Goal: Task Accomplishment & Management: Manage account settings

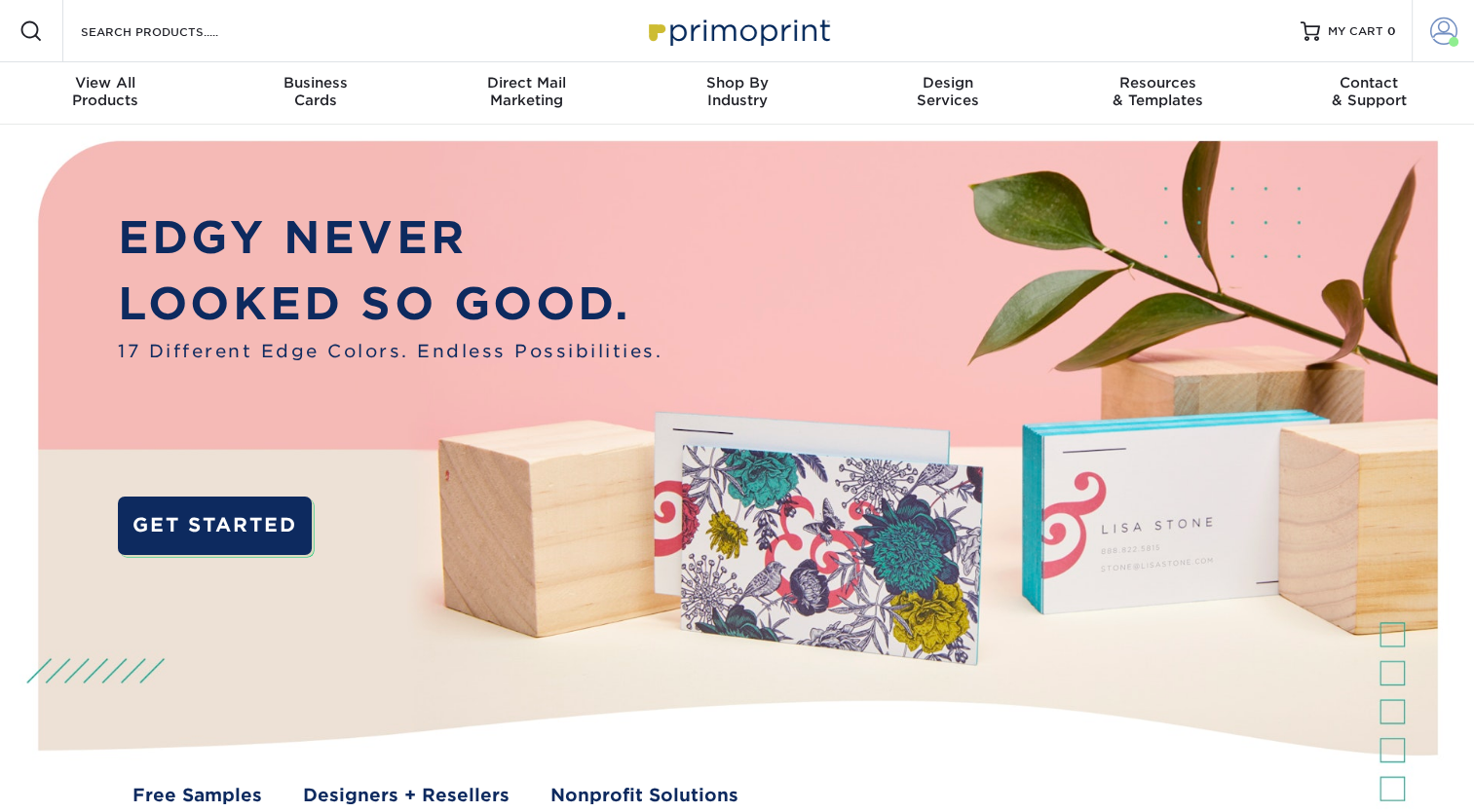
click at [1446, 33] on span at bounding box center [1444, 31] width 27 height 27
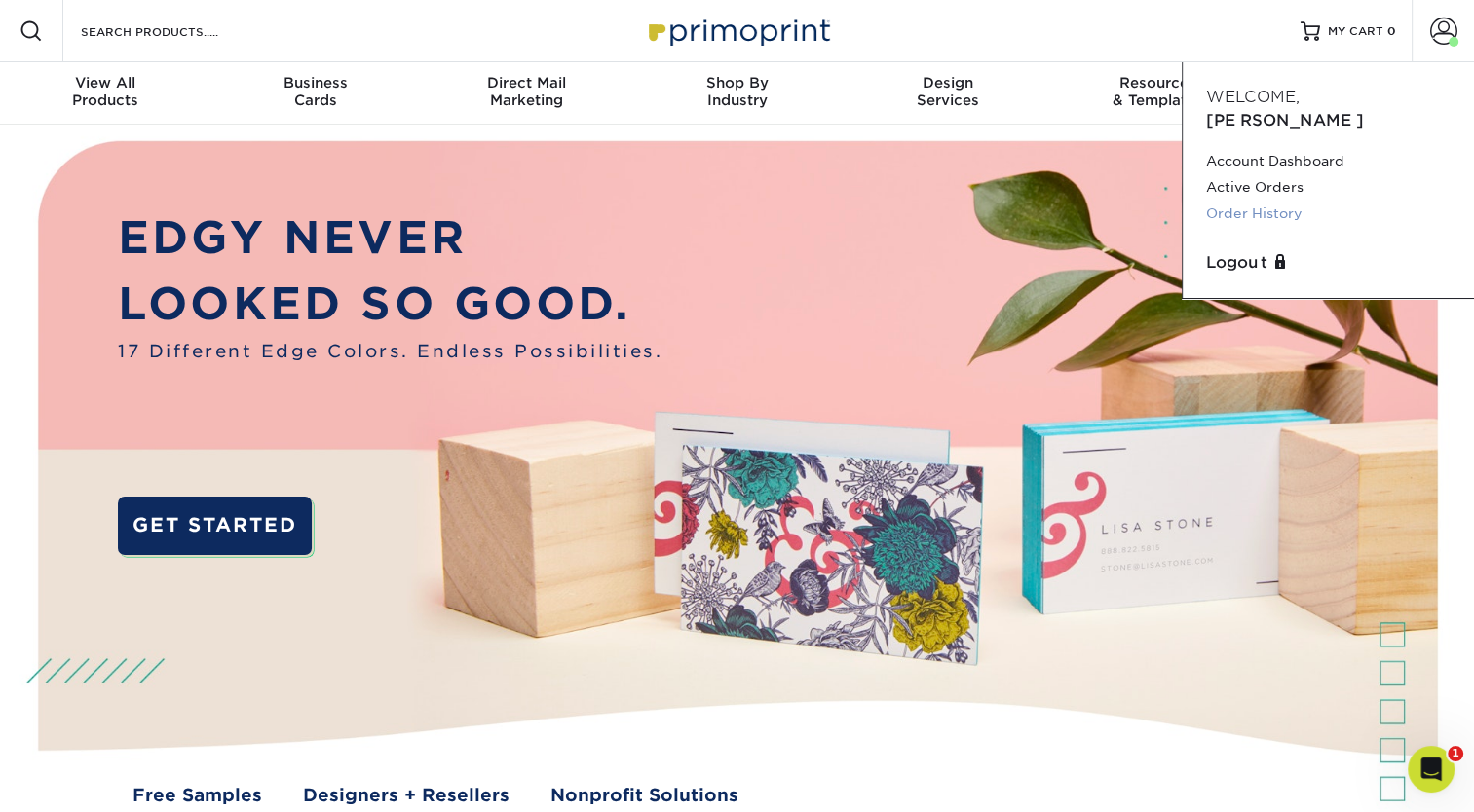
click at [1258, 201] on link "Order History" at bounding box center [1328, 214] width 244 height 26
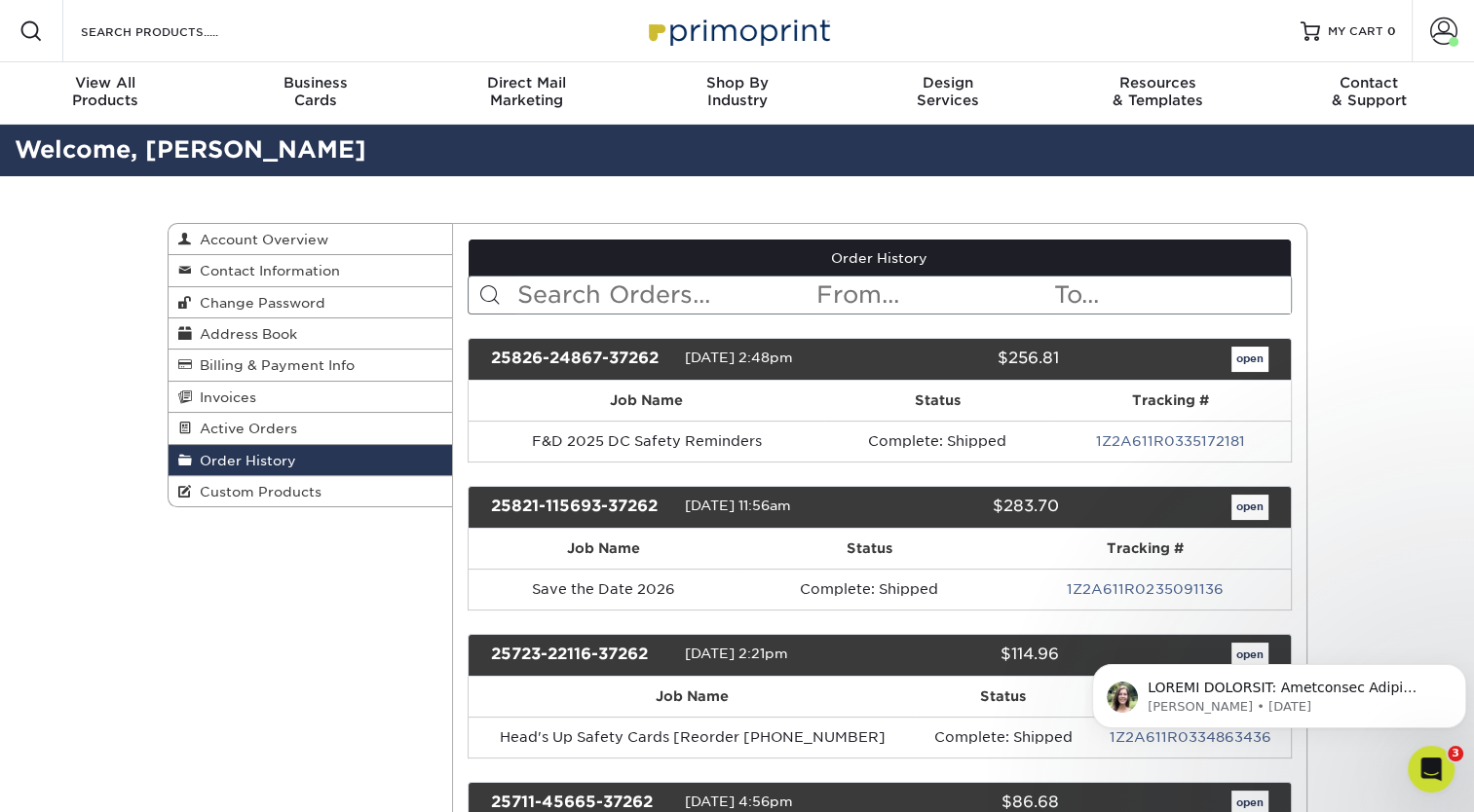
drag, startPoint x: 768, startPoint y: 359, endPoint x: 683, endPoint y: 363, distance: 85.1
click at [683, 363] on div "25826-24867-37262 [DATE] 2:48pm $256.81 open" at bounding box center [880, 360] width 824 height 43
copy div "[DATE]"
drag, startPoint x: 766, startPoint y: 507, endPoint x: 686, endPoint y: 505, distance: 80.0
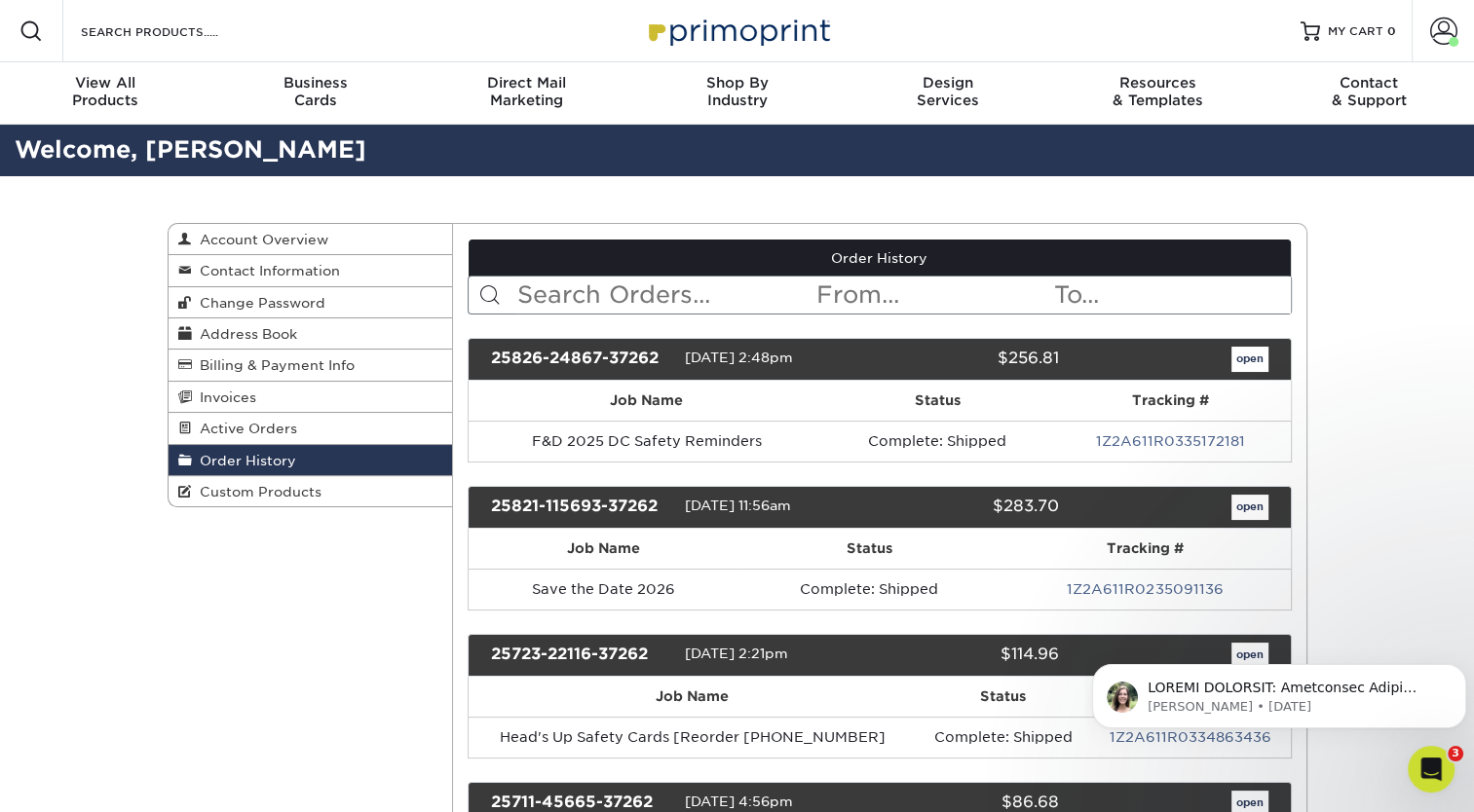
click at [686, 505] on span "[DATE] 11:56am" at bounding box center [737, 506] width 106 height 16
copy span "[DATE]"
drag, startPoint x: 765, startPoint y: 647, endPoint x: 686, endPoint y: 652, distance: 79.2
click at [686, 652] on span "[DATE] 2:21pm" at bounding box center [736, 654] width 103 height 16
copy span "[DATE]"
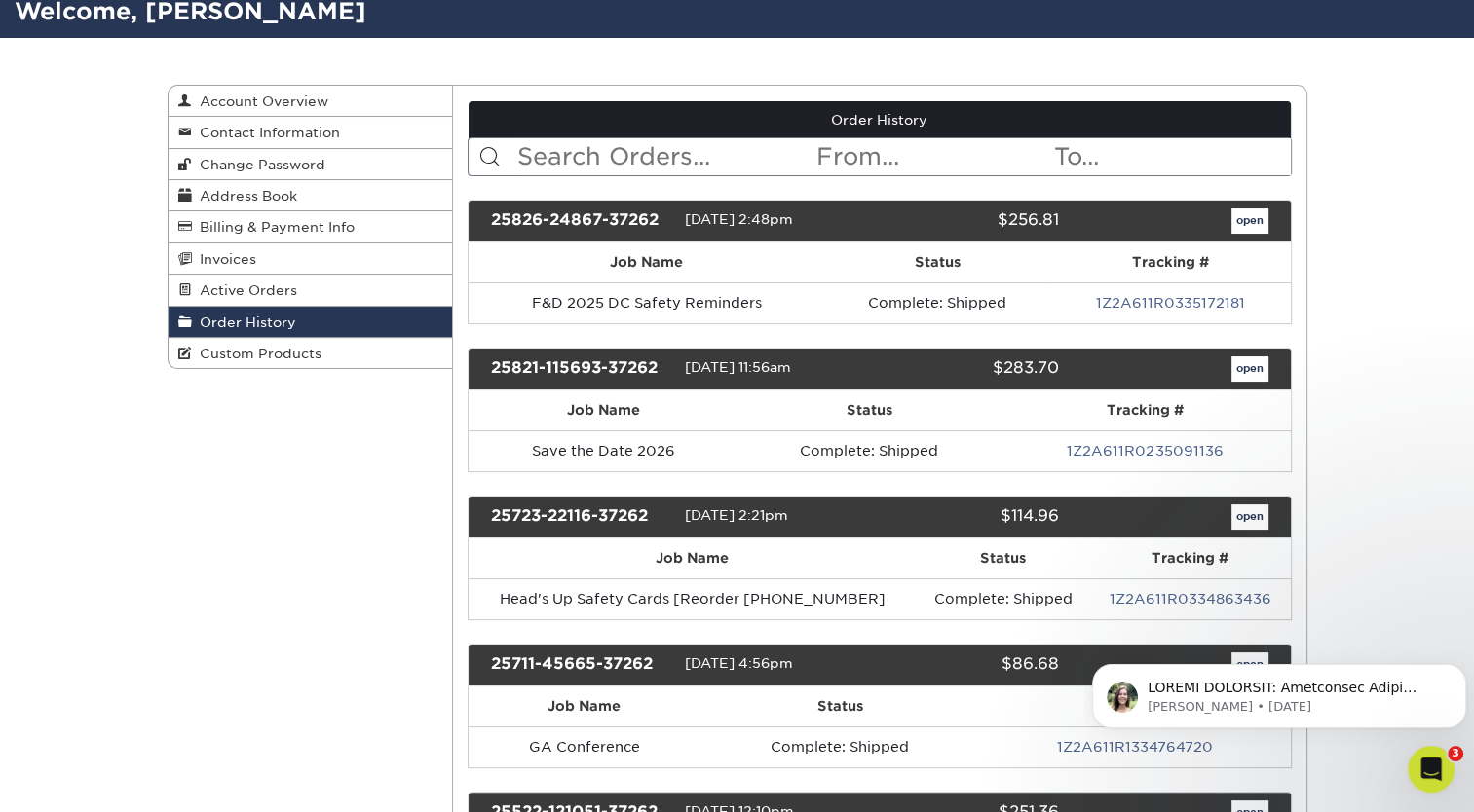
scroll to position [172, 0]
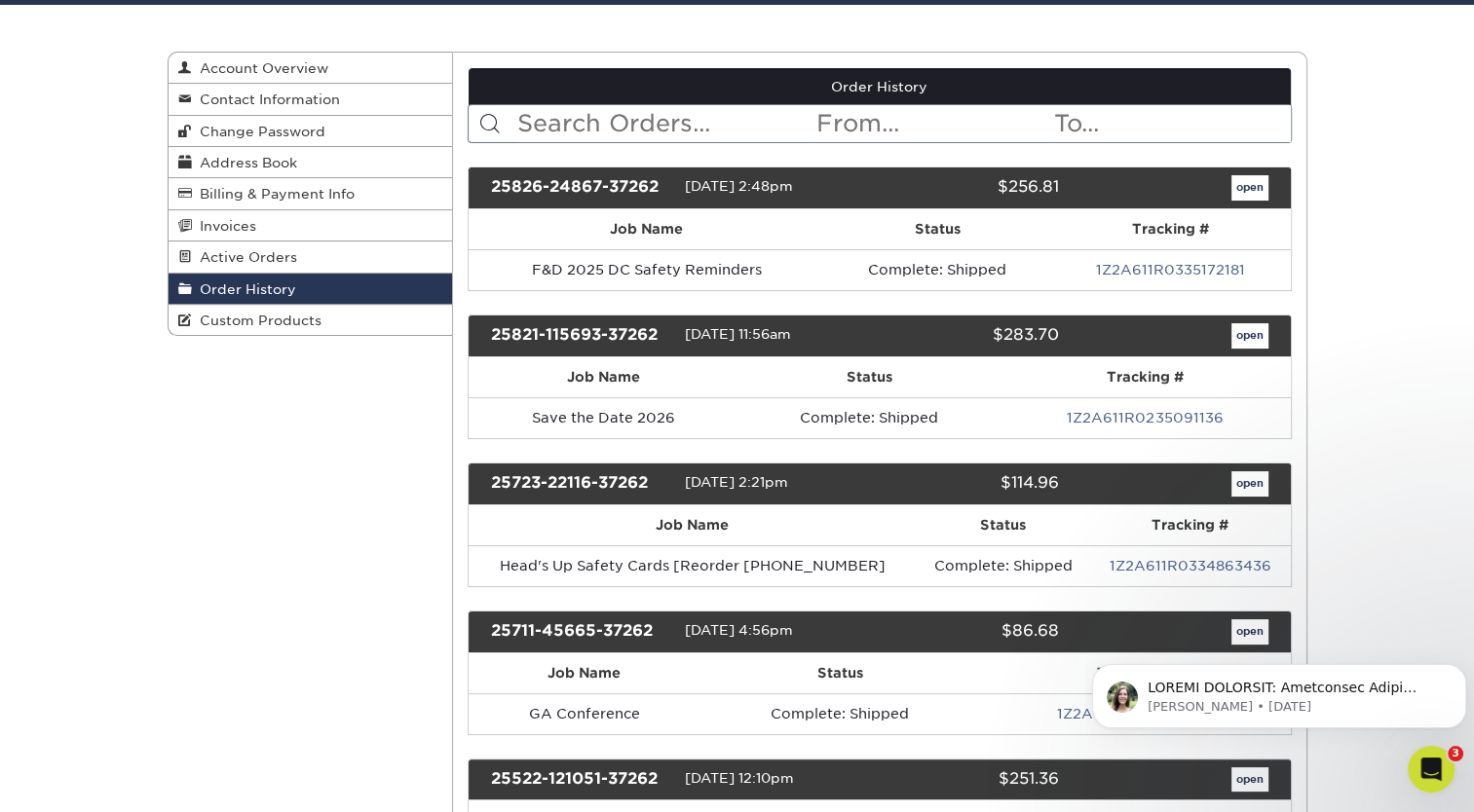
drag, startPoint x: 761, startPoint y: 621, endPoint x: 679, endPoint y: 634, distance: 83.0
click at [679, 634] on div "25711-45665-37262 [DATE] 4:56pm $86.68 open" at bounding box center [880, 633] width 824 height 43
copy div "[DATE]"
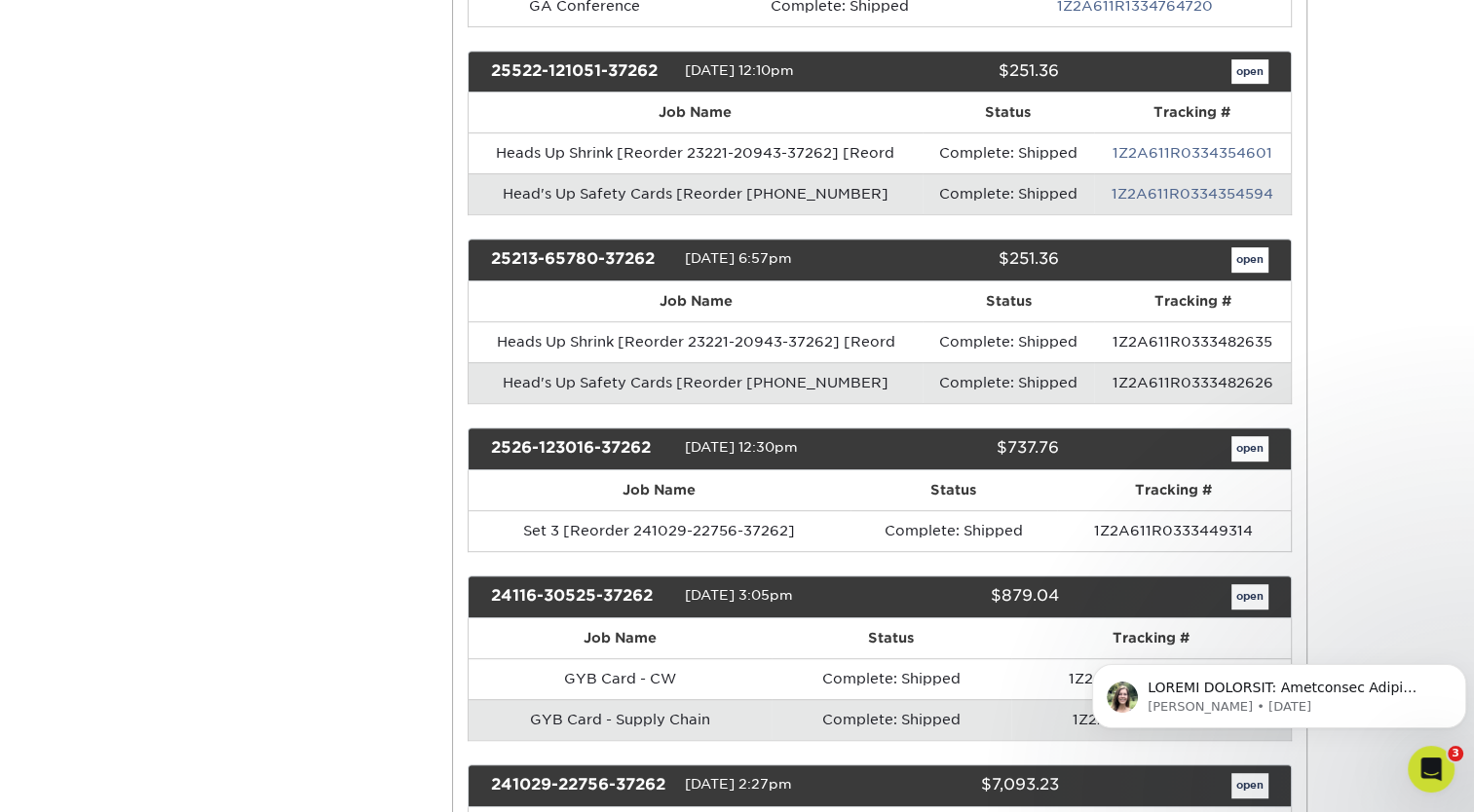
scroll to position [881, 0]
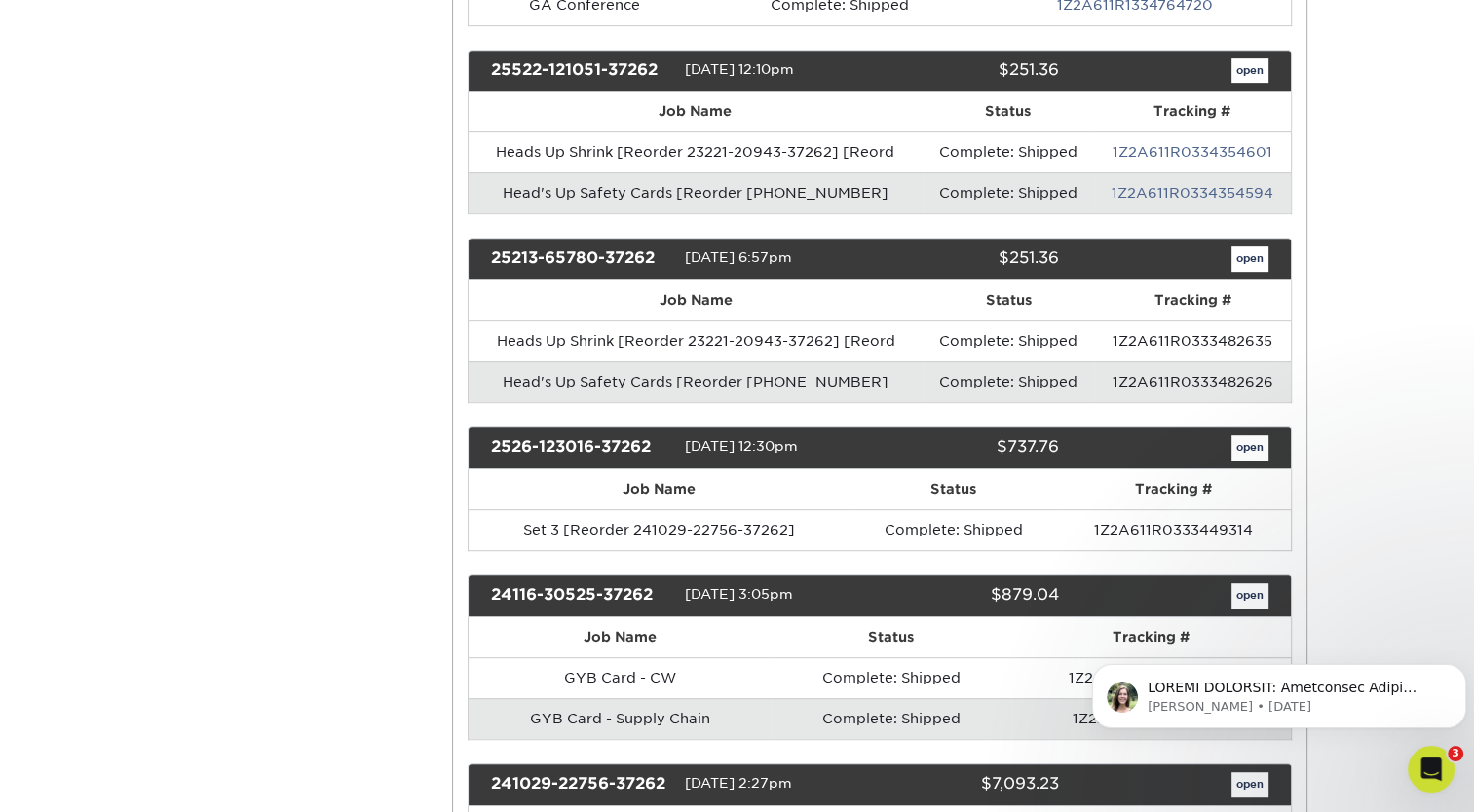
drag, startPoint x: 766, startPoint y: 64, endPoint x: 678, endPoint y: 57, distance: 88.3
click at [678, 57] on div "25522-121051-37262 [DATE] 12:10pm $251.36 open" at bounding box center [880, 72] width 824 height 43
copy div "[DATE]"
drag, startPoint x: 765, startPoint y: 249, endPoint x: 685, endPoint y: 243, distance: 80.2
click at [685, 250] on span "[DATE] 6:57pm" at bounding box center [737, 258] width 107 height 16
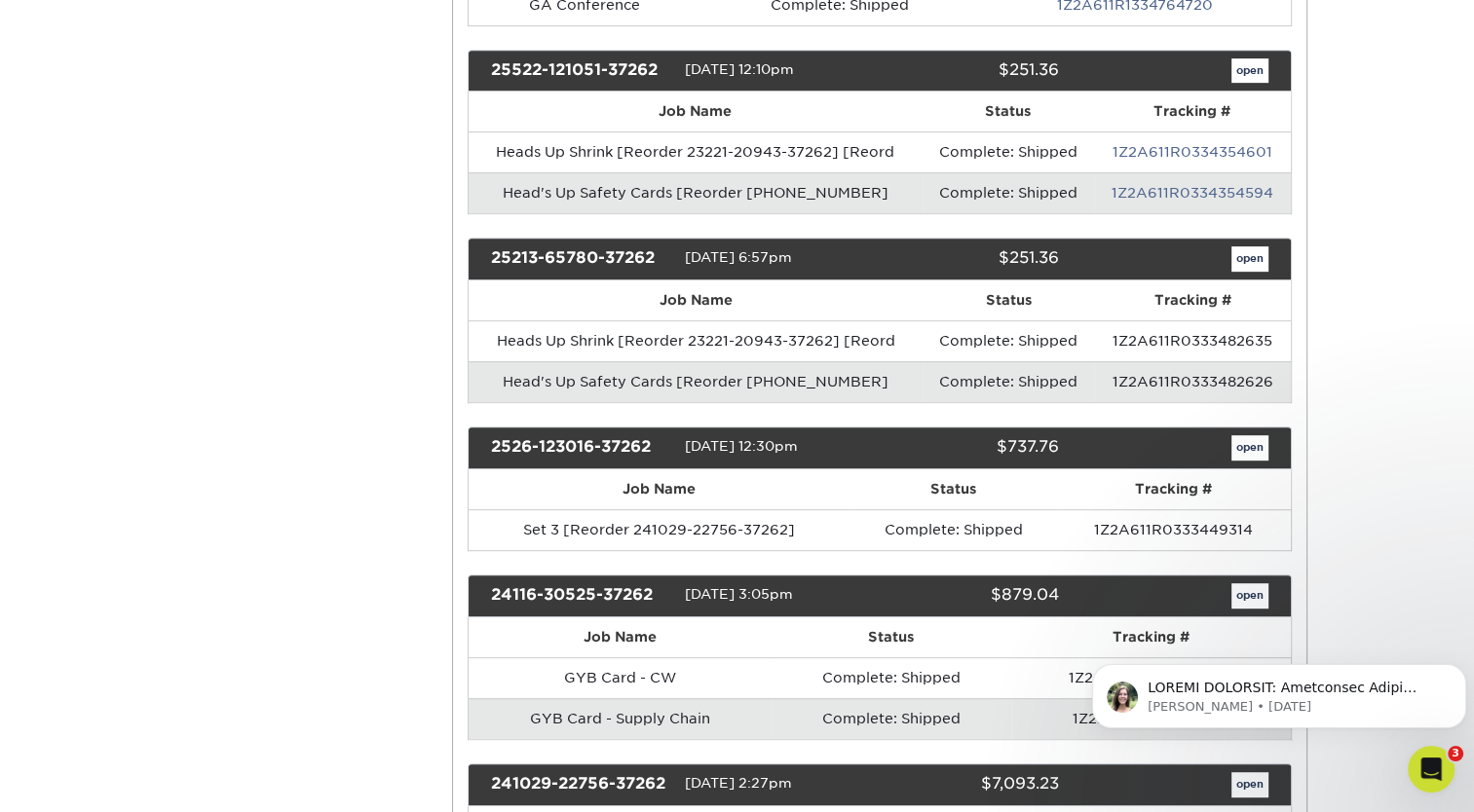
copy span "[DATE]"
drag, startPoint x: 768, startPoint y: 440, endPoint x: 678, endPoint y: 443, distance: 90.0
click at [678, 443] on div "2526-123016-37262 [DATE] 12:30pm $737.76 open" at bounding box center [880, 448] width 824 height 43
copy div "[DATE]"
drag, startPoint x: 762, startPoint y: 584, endPoint x: 678, endPoint y: 582, distance: 84.0
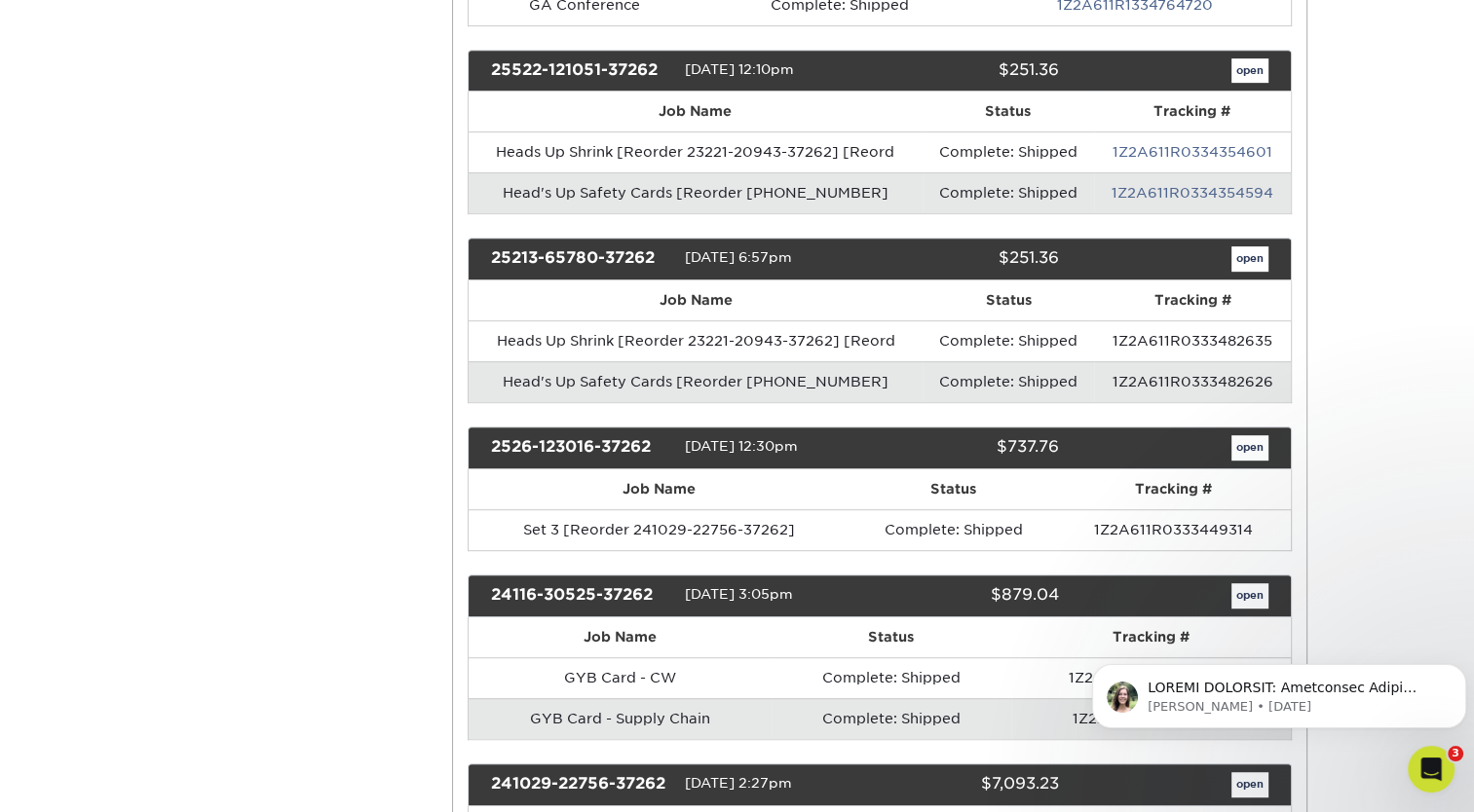
click at [678, 582] on div "24116-30525-37262 [DATE] 3:05pm $879.04 open" at bounding box center [880, 596] width 824 height 43
copy div "[DATE]"
drag, startPoint x: 1104, startPoint y: 811, endPoint x: 649, endPoint y: 636, distance: 487.5
click at [649, 636] on th "Job Name" at bounding box center [620, 637] width 303 height 40
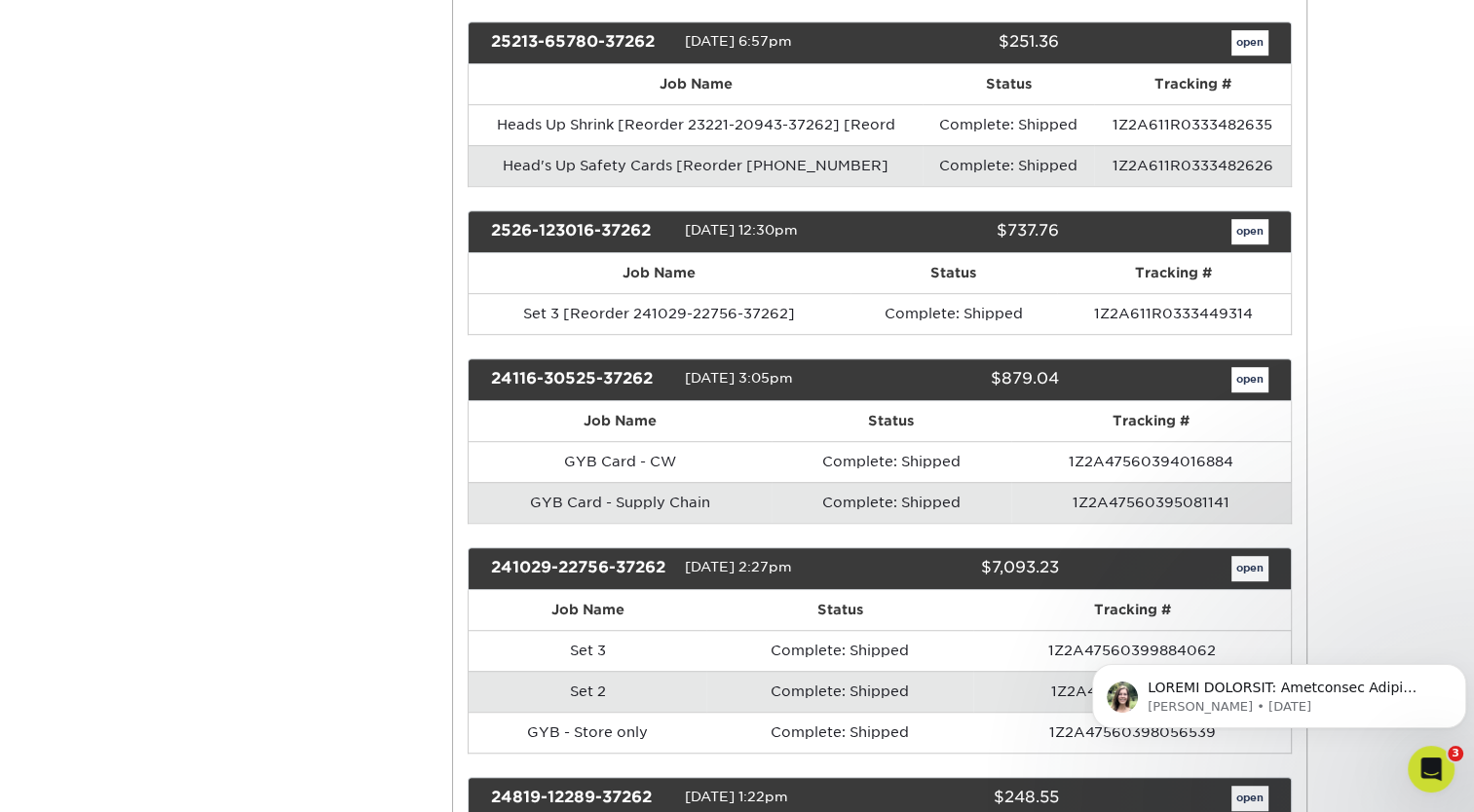
scroll to position [1099, 0]
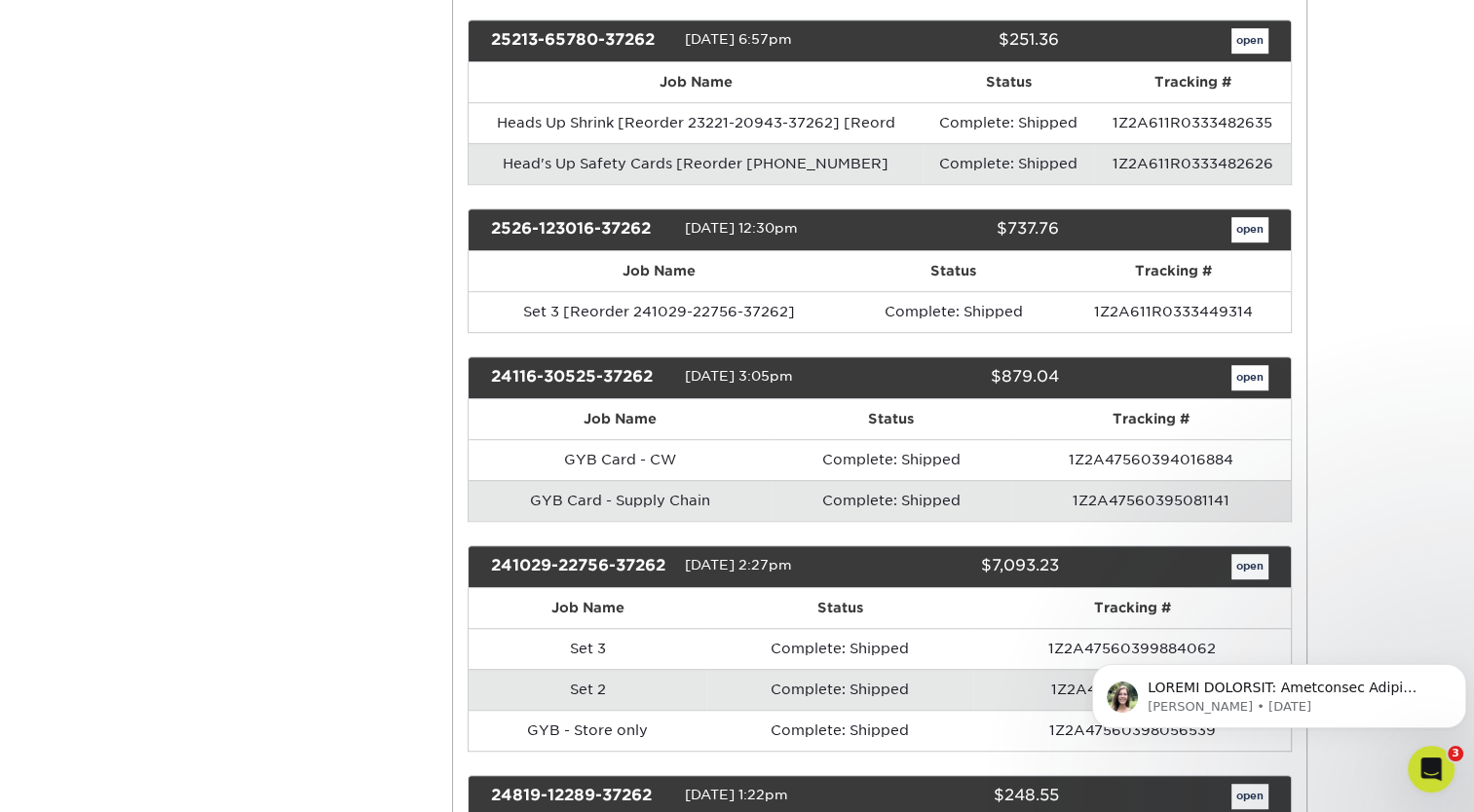
drag, startPoint x: 767, startPoint y: 551, endPoint x: 676, endPoint y: 557, distance: 91.2
click at [676, 557] on div "241029-22756-37262 [DATE] 2:27pm $7,093.23 open" at bounding box center [880, 567] width 824 height 43
copy div "[DATE]"
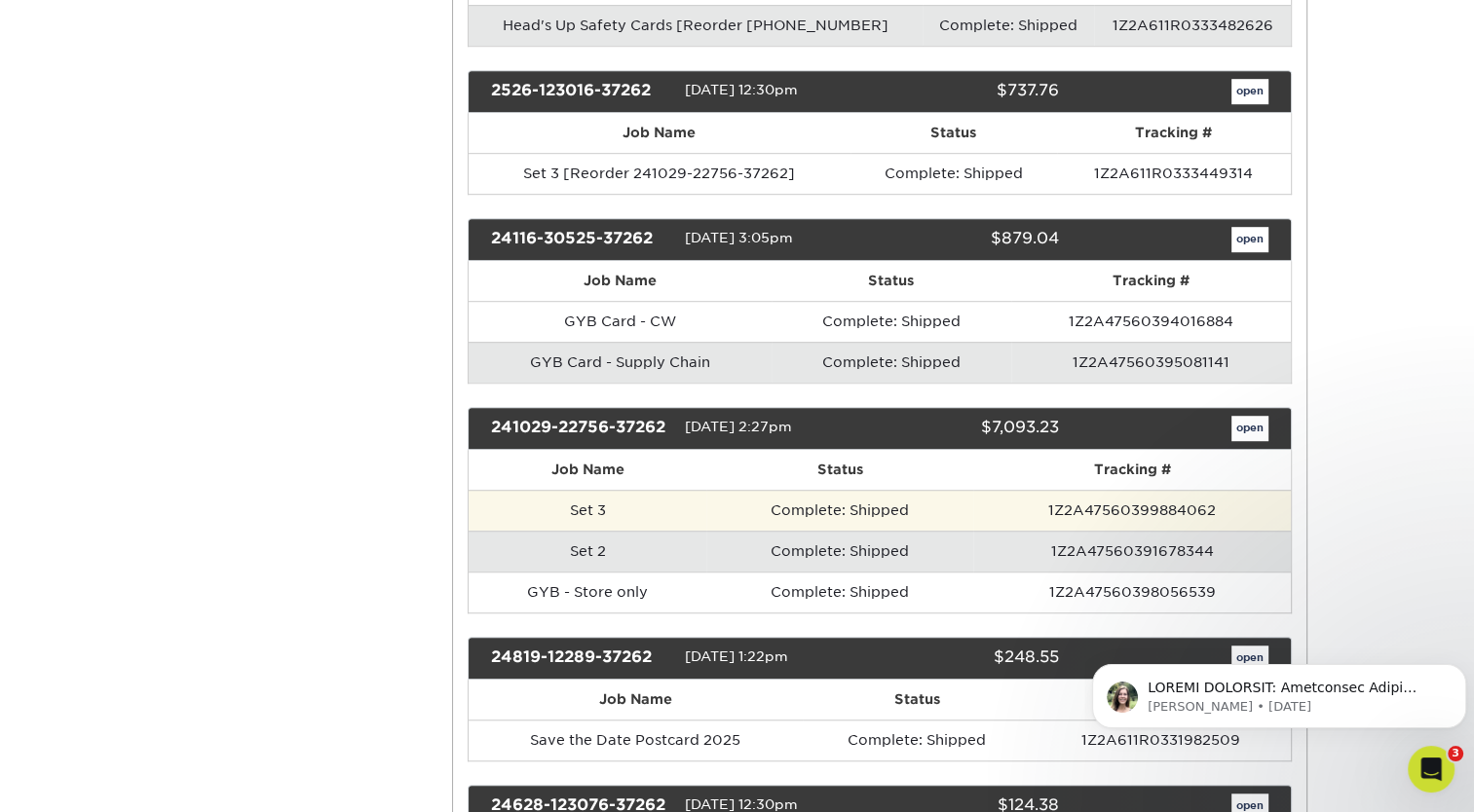
scroll to position [1242, 0]
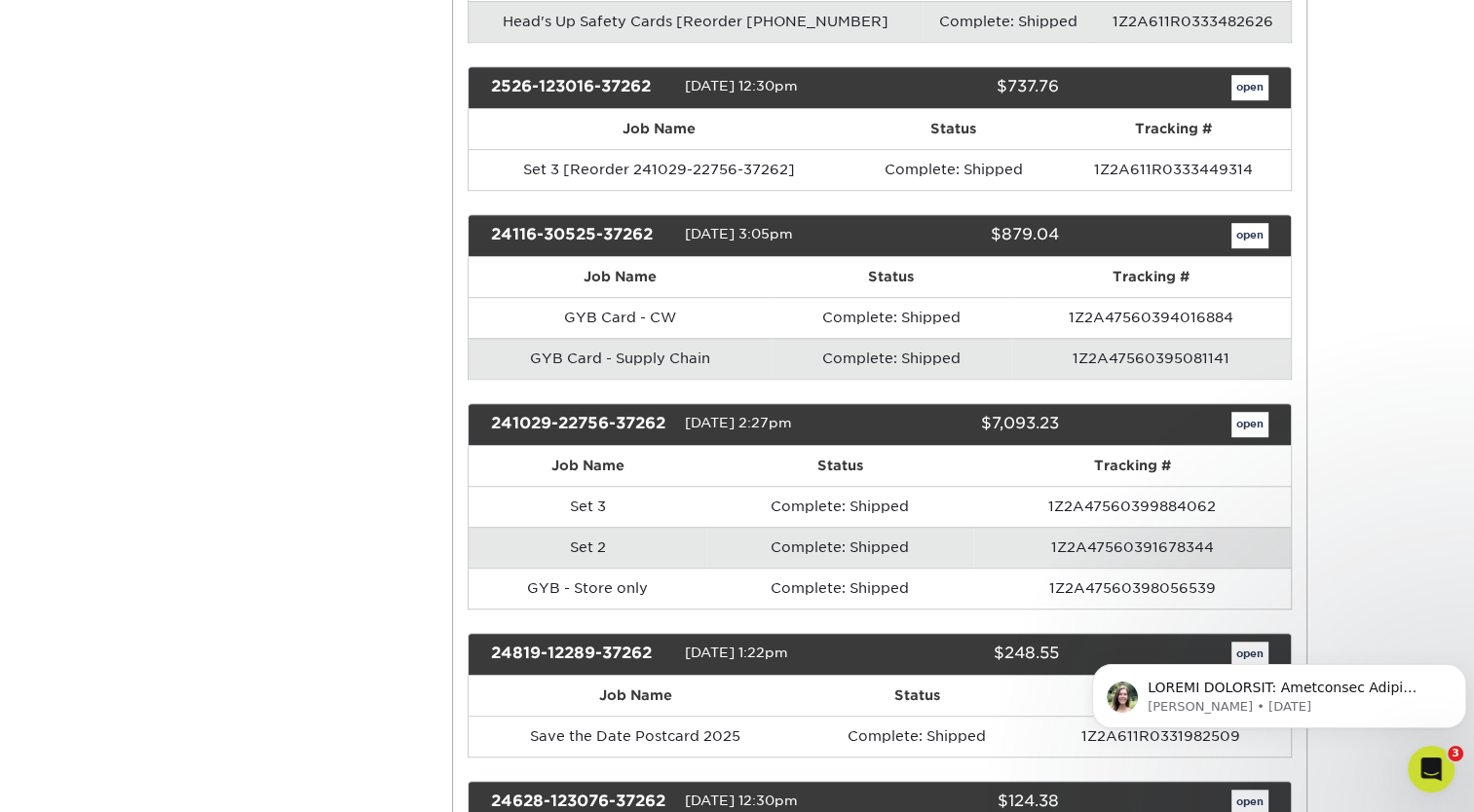
click at [760, 645] on span "[DATE] 1:22pm" at bounding box center [736, 653] width 103 height 16
drag, startPoint x: 767, startPoint y: 641, endPoint x: 683, endPoint y: 641, distance: 84.0
click at [683, 641] on div "24819-12289-37262 [DATE] 1:22pm $248.55 open" at bounding box center [880, 655] width 824 height 43
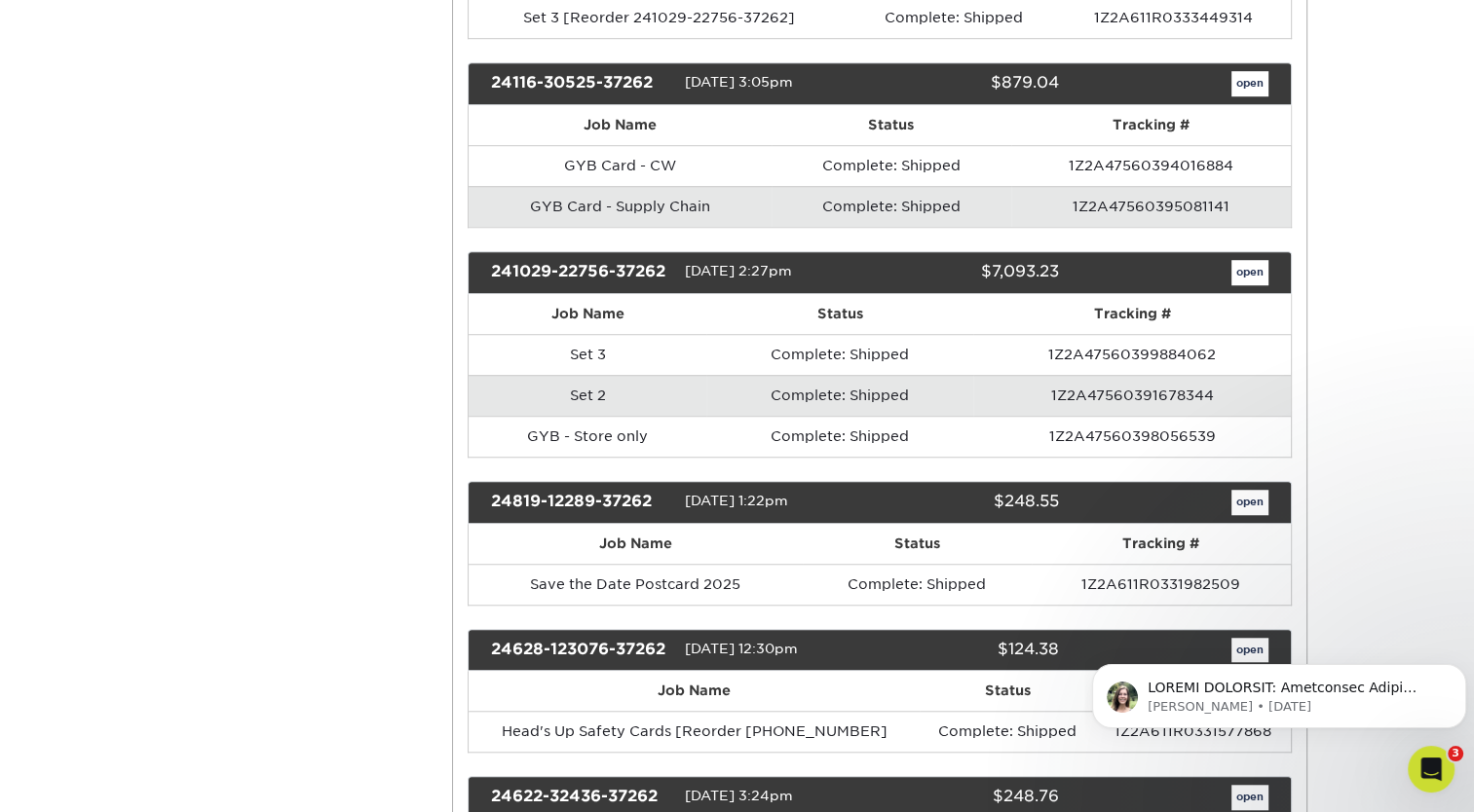
scroll to position [1395, 0]
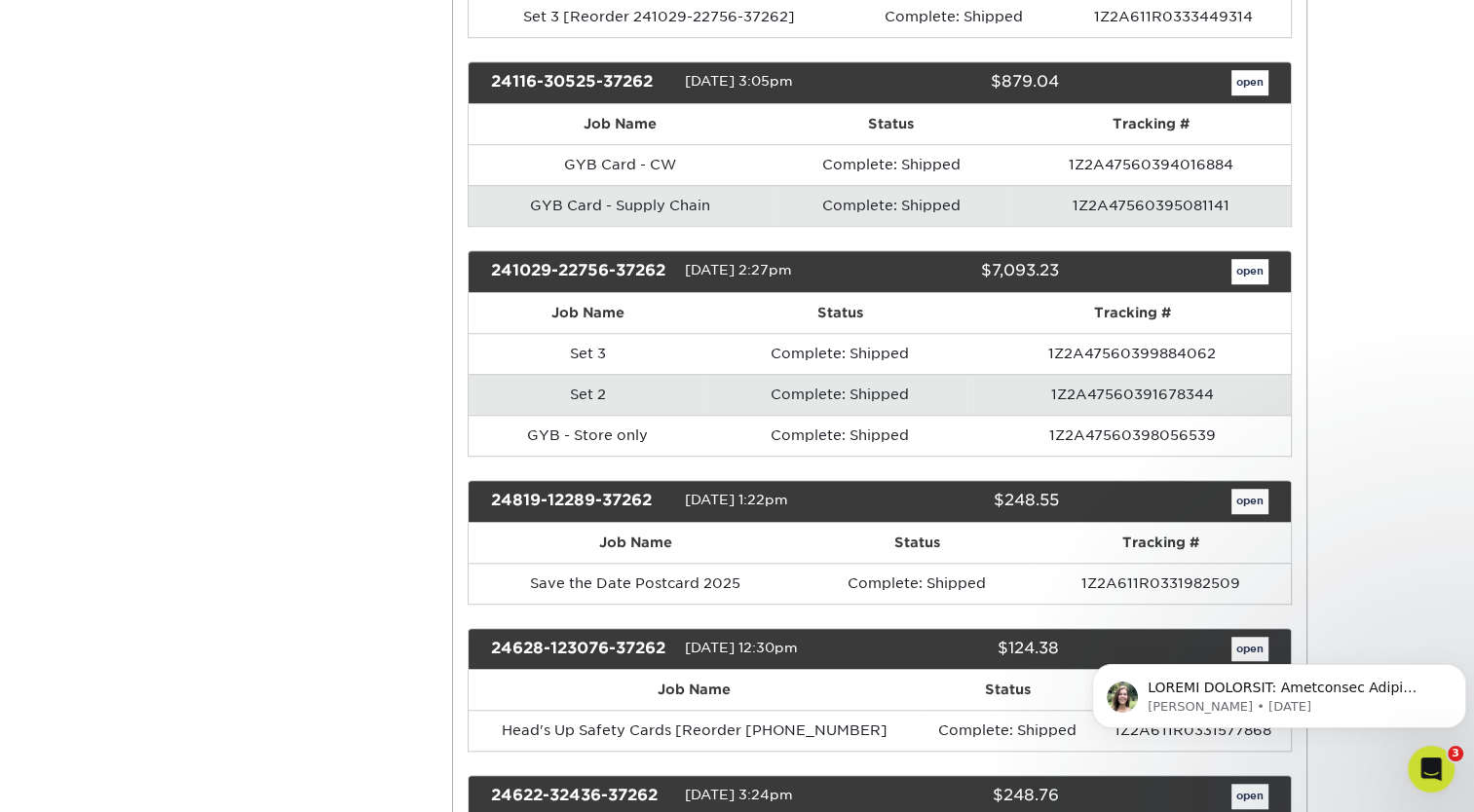
drag, startPoint x: 769, startPoint y: 634, endPoint x: 682, endPoint y: 634, distance: 87.0
click at [682, 634] on div "24628-123076-37262 [DATE] 12:30pm $124.38 open" at bounding box center [880, 650] width 824 height 43
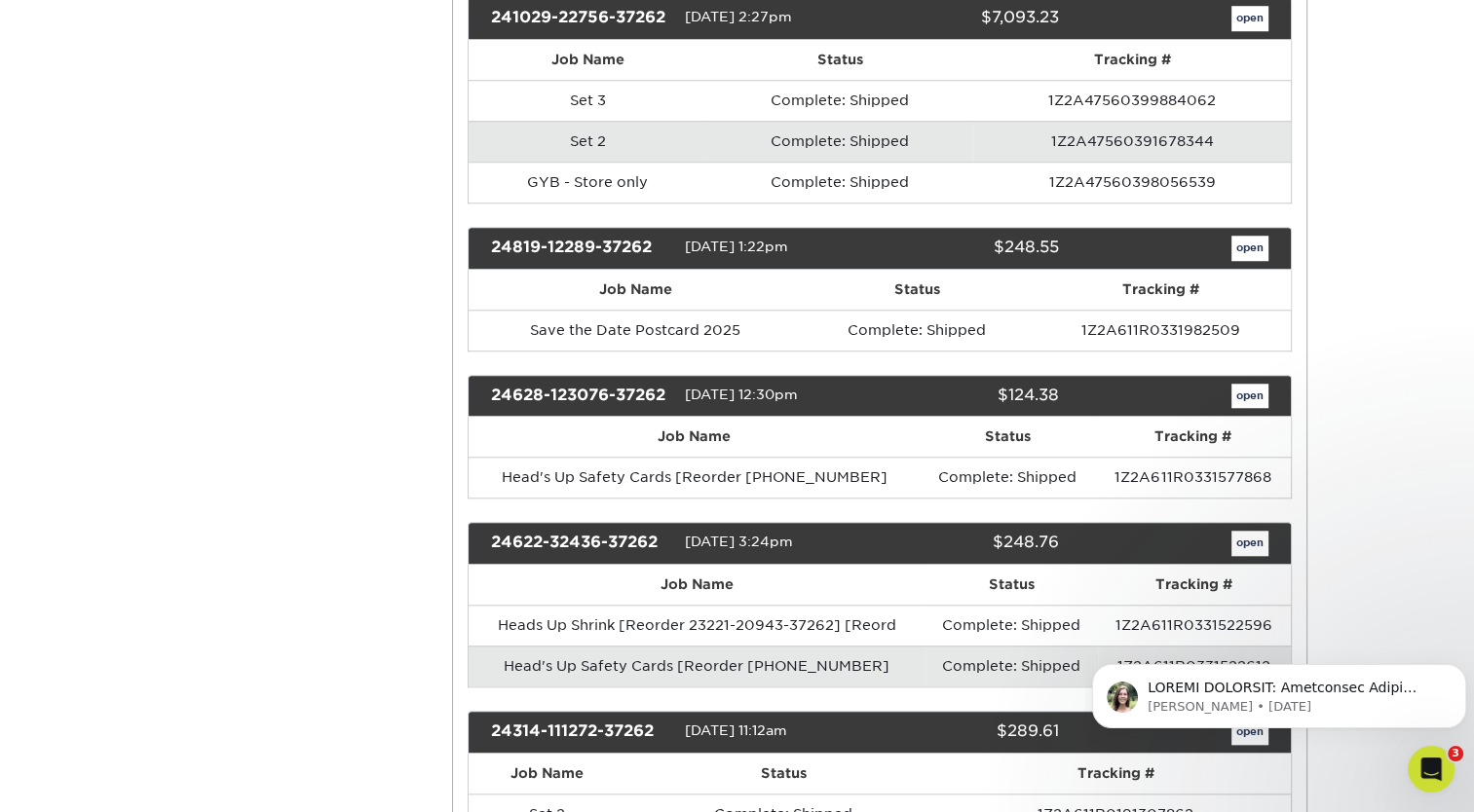
scroll to position [1649, 0]
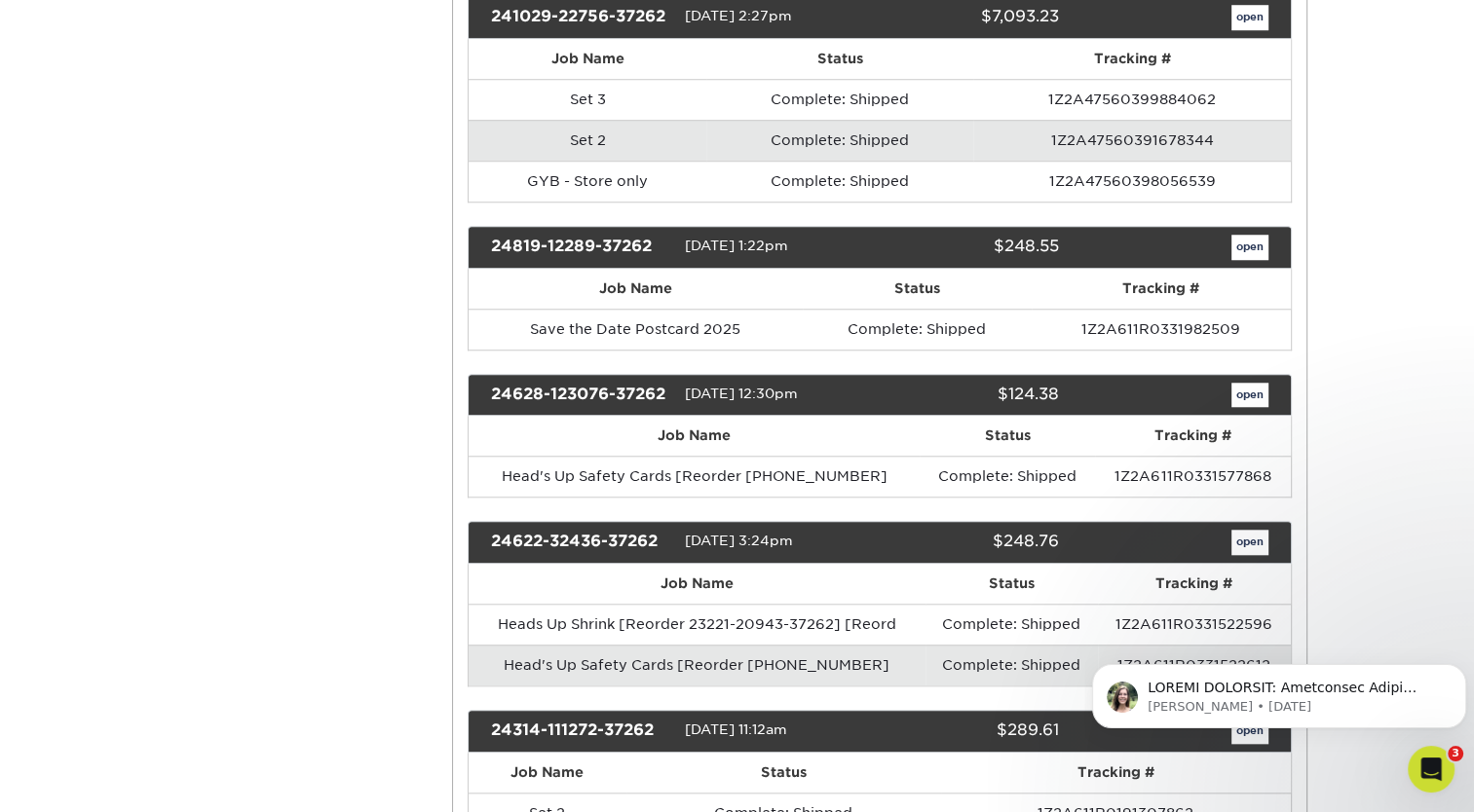
drag, startPoint x: 769, startPoint y: 525, endPoint x: 684, endPoint y: 524, distance: 85.0
click at [685, 533] on span "[DATE] 3:24pm" at bounding box center [738, 541] width 108 height 16
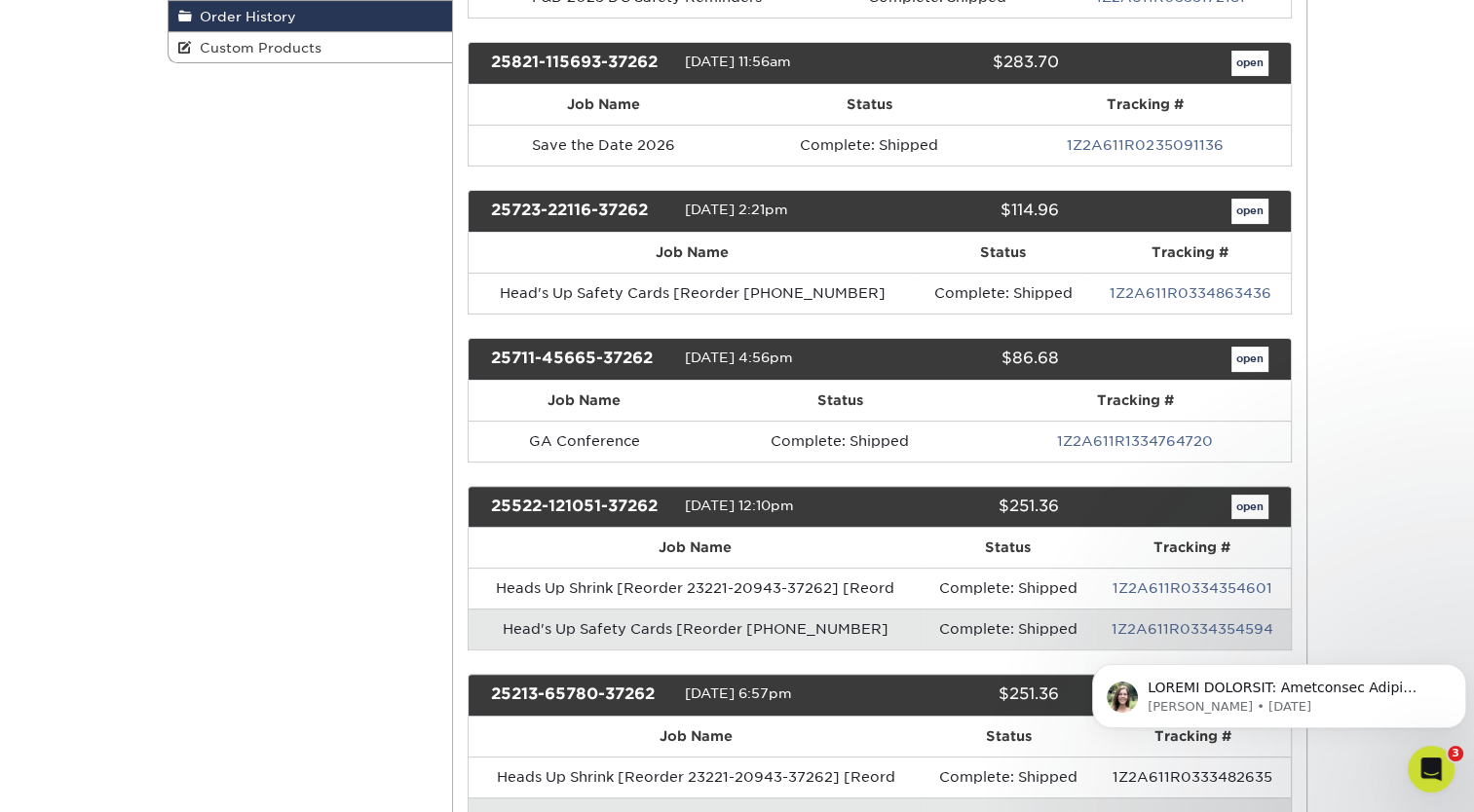
scroll to position [444, 0]
drag, startPoint x: 767, startPoint y: 207, endPoint x: 685, endPoint y: 209, distance: 82.0
click at [685, 209] on span "[DATE] 2:21pm" at bounding box center [736, 210] width 103 height 16
drag, startPoint x: 757, startPoint y: 353, endPoint x: 687, endPoint y: 348, distance: 70.2
click at [687, 350] on span "[DATE] 4:56pm" at bounding box center [738, 358] width 108 height 16
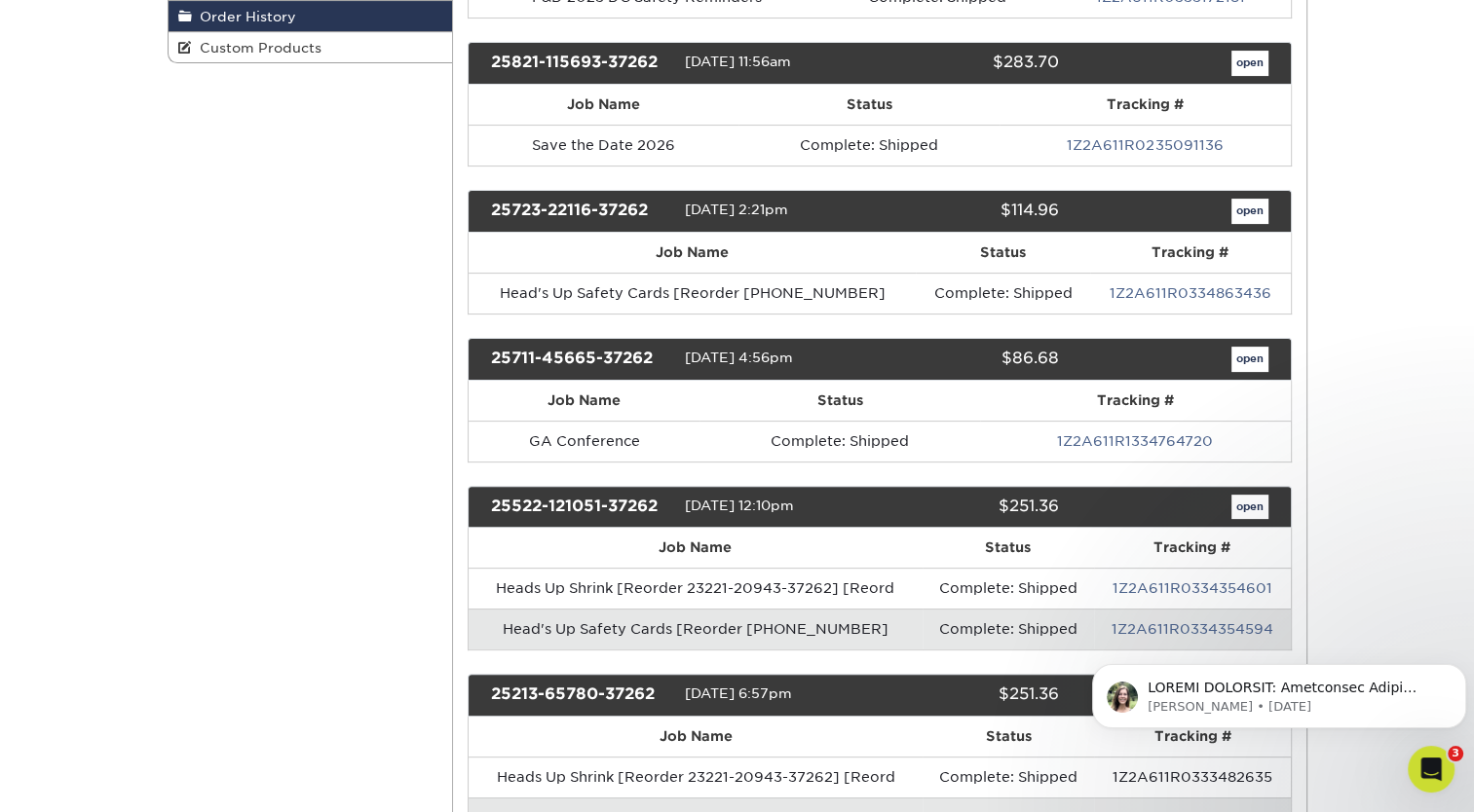
drag, startPoint x: 768, startPoint y: 490, endPoint x: 682, endPoint y: 503, distance: 87.0
click at [682, 503] on div "25522-121051-37262 [DATE] 12:10pm $251.36 open" at bounding box center [880, 508] width 824 height 43
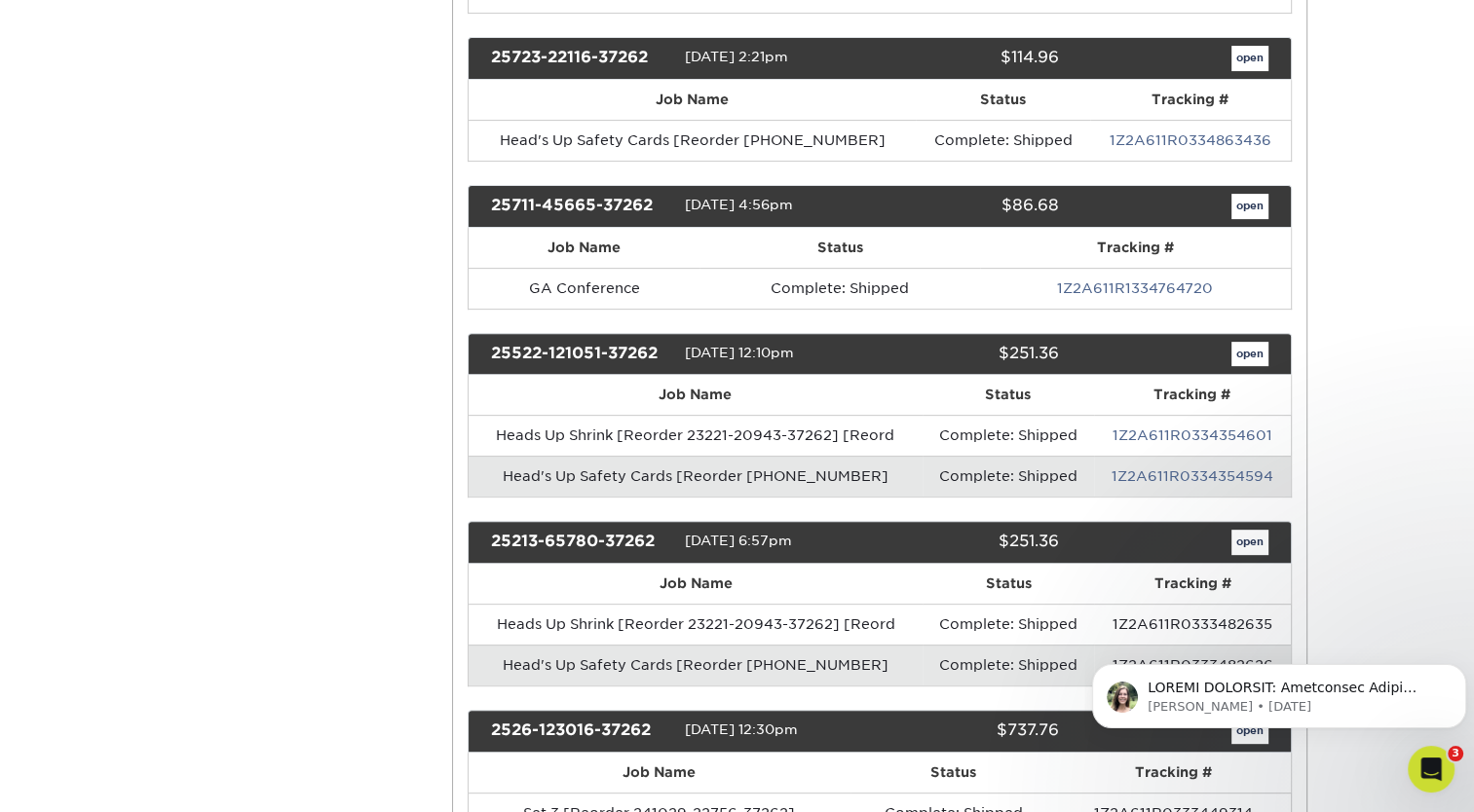
scroll to position [630, 0]
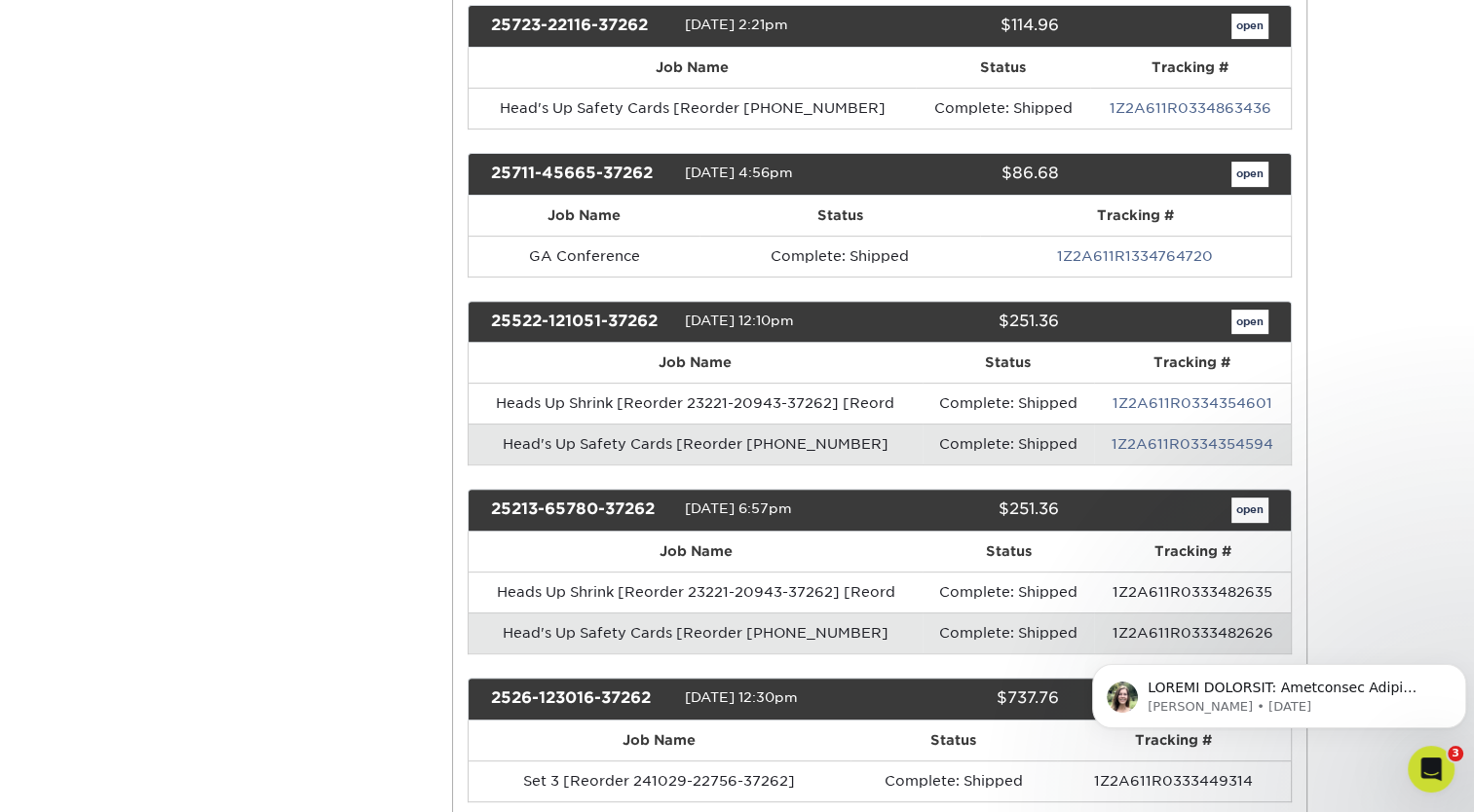
drag, startPoint x: 765, startPoint y: 497, endPoint x: 675, endPoint y: 508, distance: 90.7
click at [675, 508] on div "25213-65780-37262 [DATE] 6:57pm $251.36 open" at bounding box center [880, 511] width 824 height 43
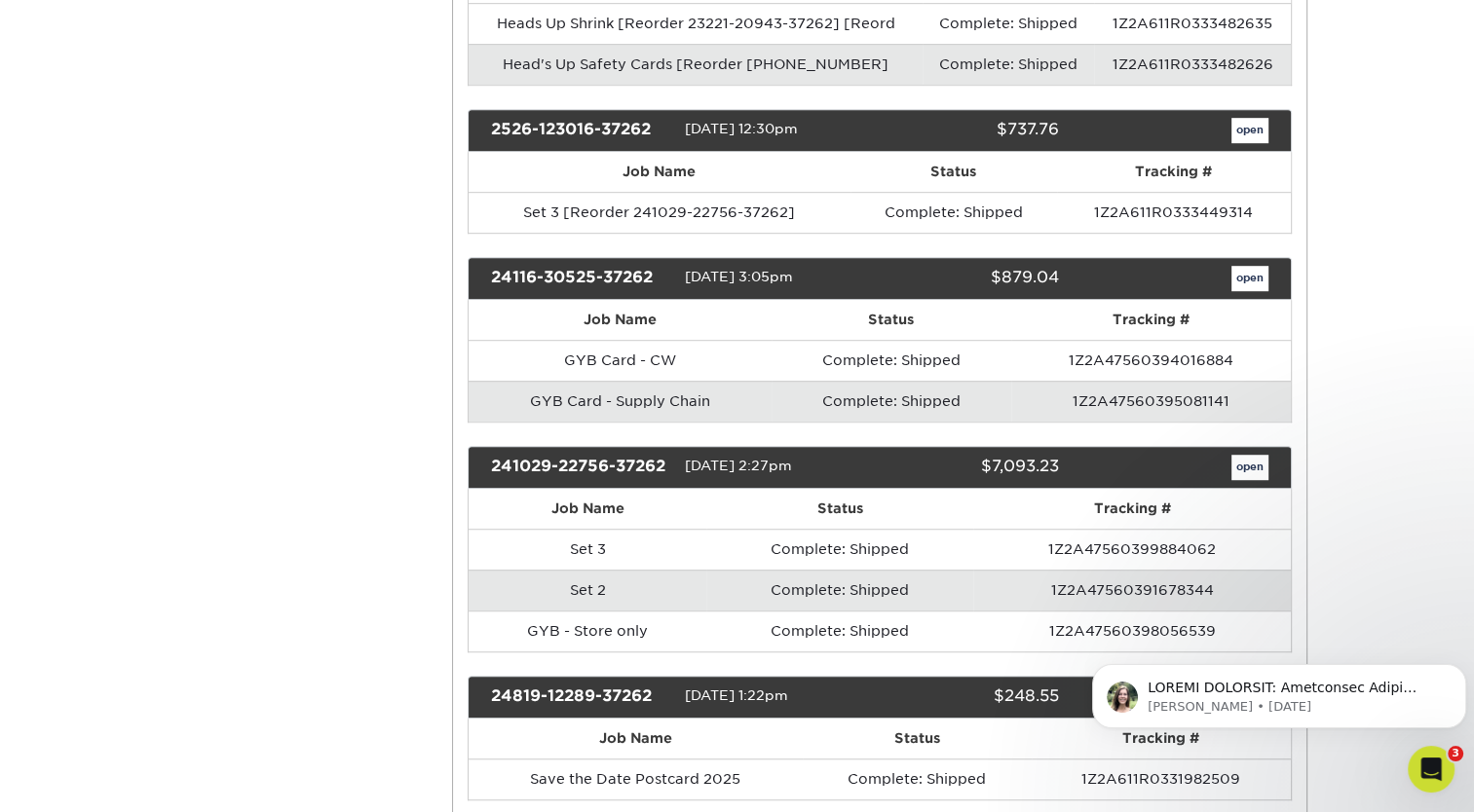
scroll to position [1200, 0]
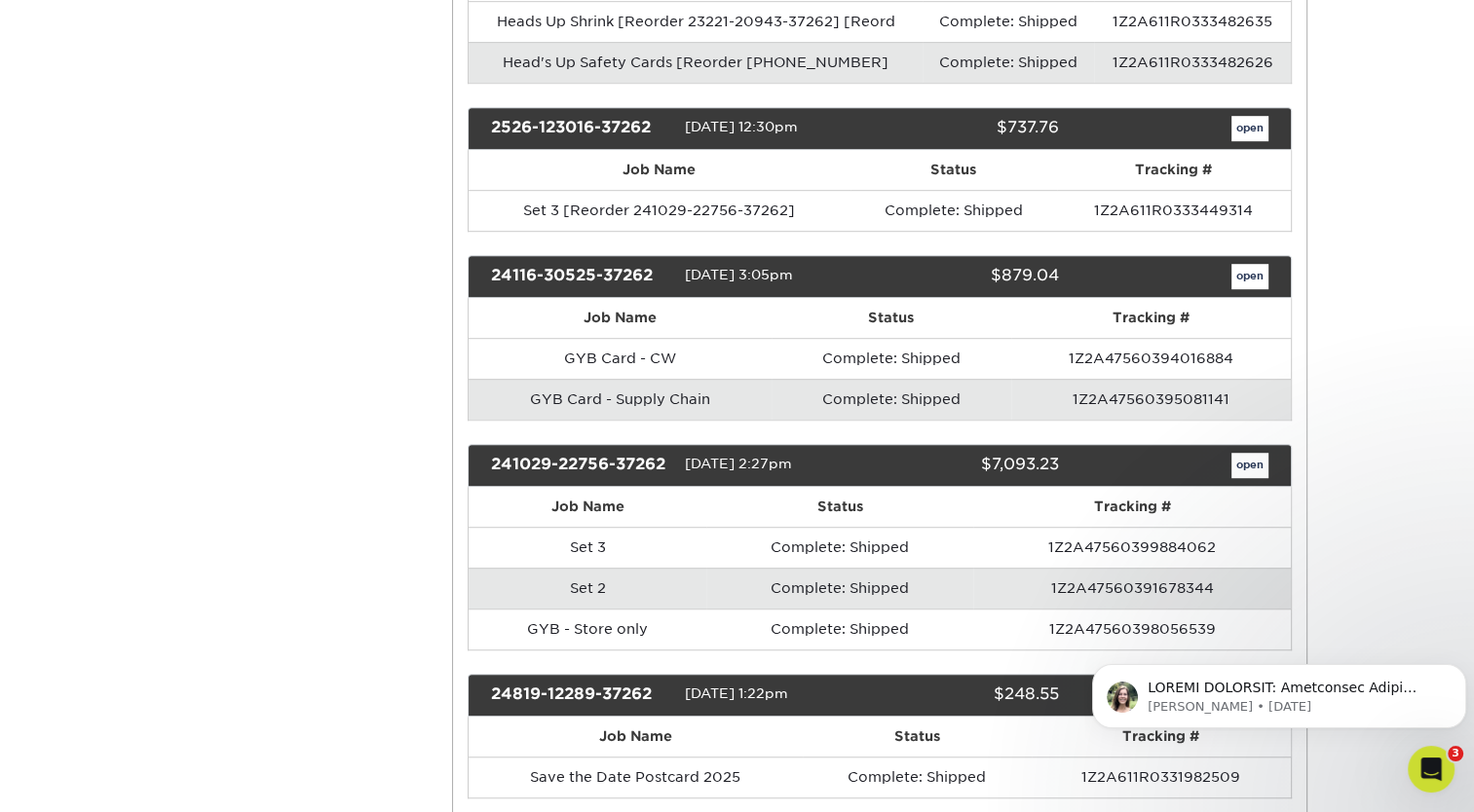
drag, startPoint x: 772, startPoint y: 119, endPoint x: 678, endPoint y: 115, distance: 94.1
click at [678, 115] on div "2526-123016-37262 [DATE] 12:30pm $737.76 open" at bounding box center [880, 128] width 824 height 43
drag, startPoint x: 764, startPoint y: 263, endPoint x: 679, endPoint y: 263, distance: 85.0
click at [679, 263] on div "24116-30525-37262 [DATE] 3:05pm $879.04 open" at bounding box center [880, 277] width 824 height 43
drag, startPoint x: 766, startPoint y: 449, endPoint x: 686, endPoint y: 456, distance: 80.3
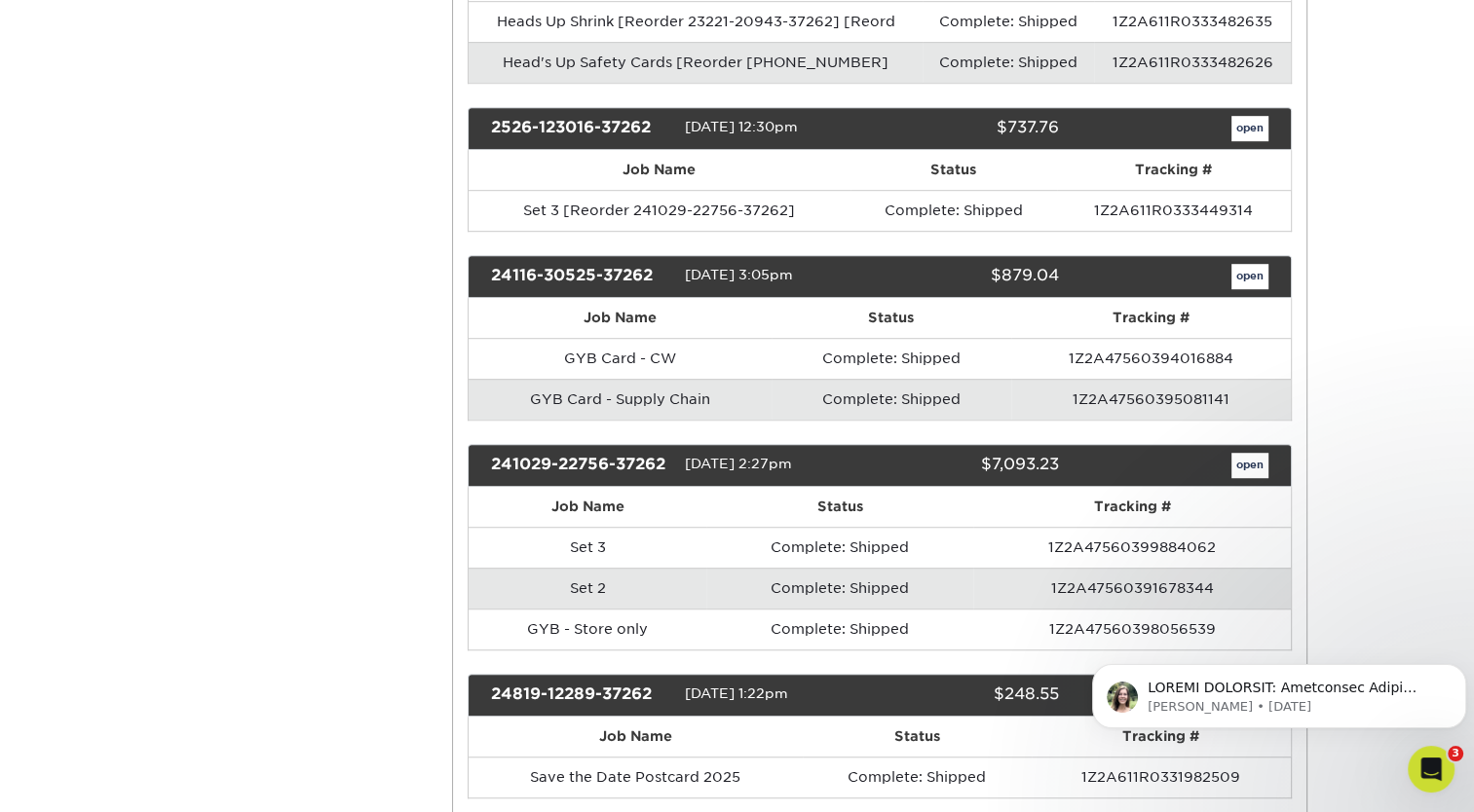
click at [686, 456] on span "[DATE] 2:27pm" at bounding box center [737, 464] width 107 height 16
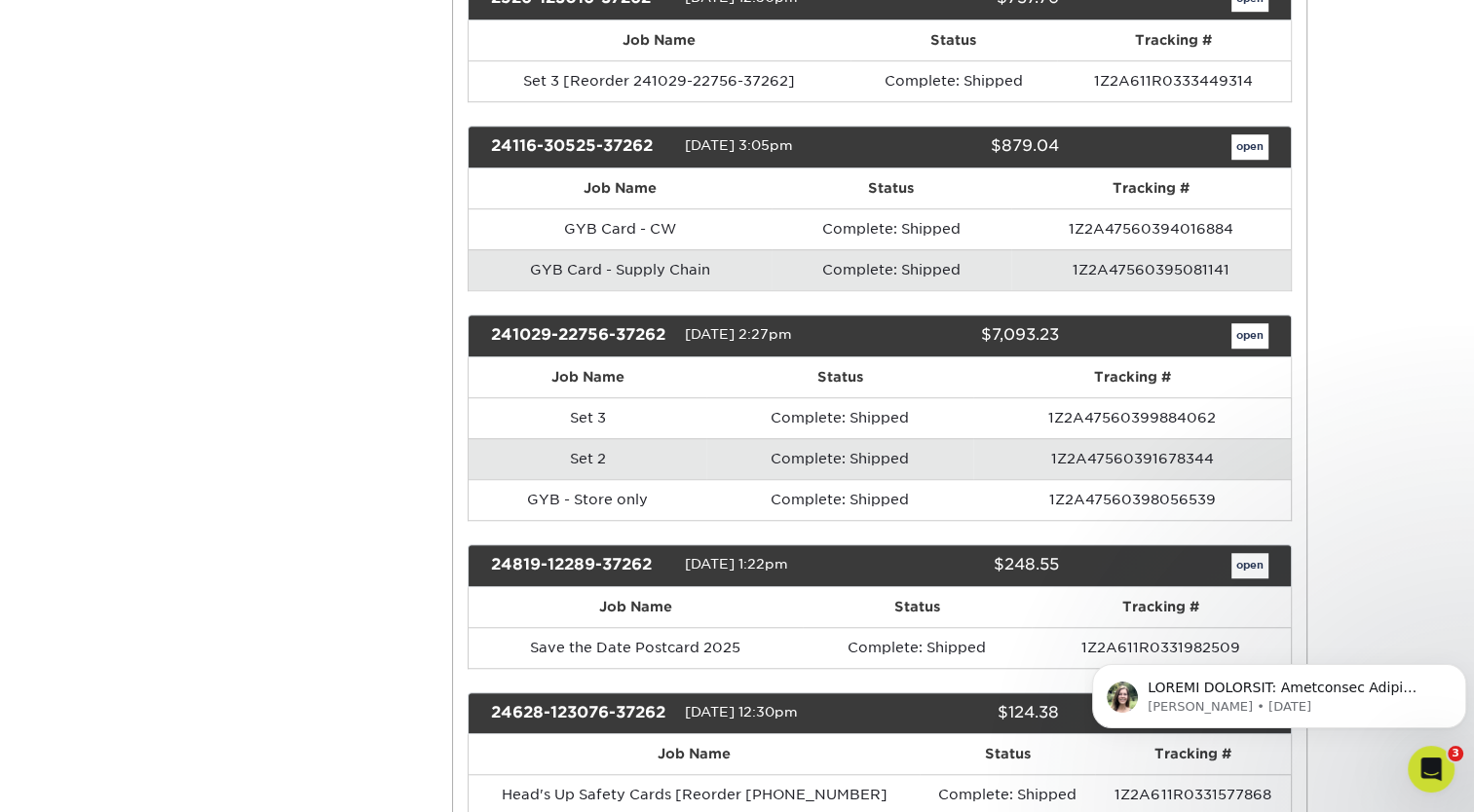
scroll to position [1337, 0]
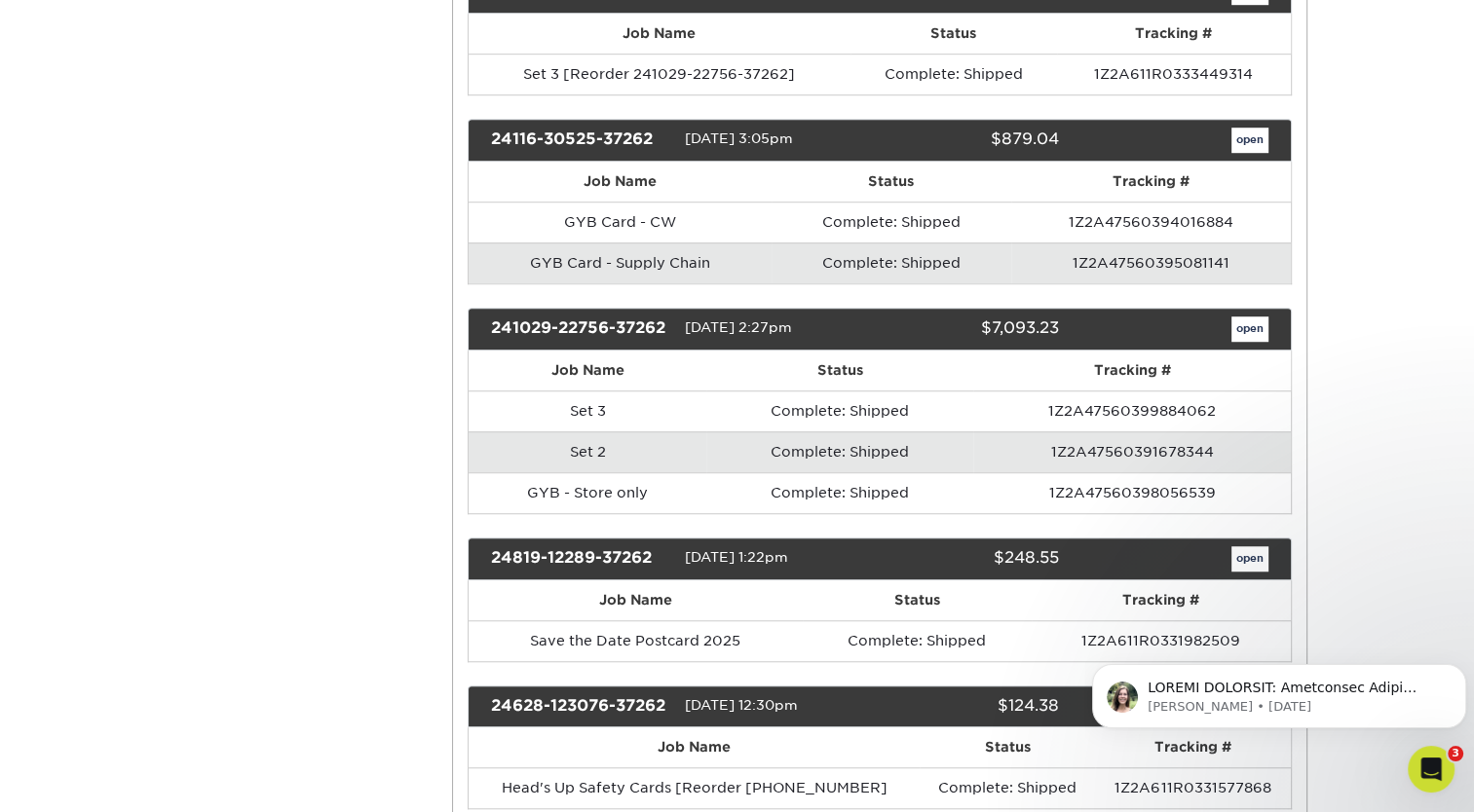
drag, startPoint x: 769, startPoint y: 543, endPoint x: 680, endPoint y: 547, distance: 89.1
click at [680, 547] on div "24819-12289-37262 [DATE] 1:22pm $248.55 open" at bounding box center [880, 559] width 824 height 43
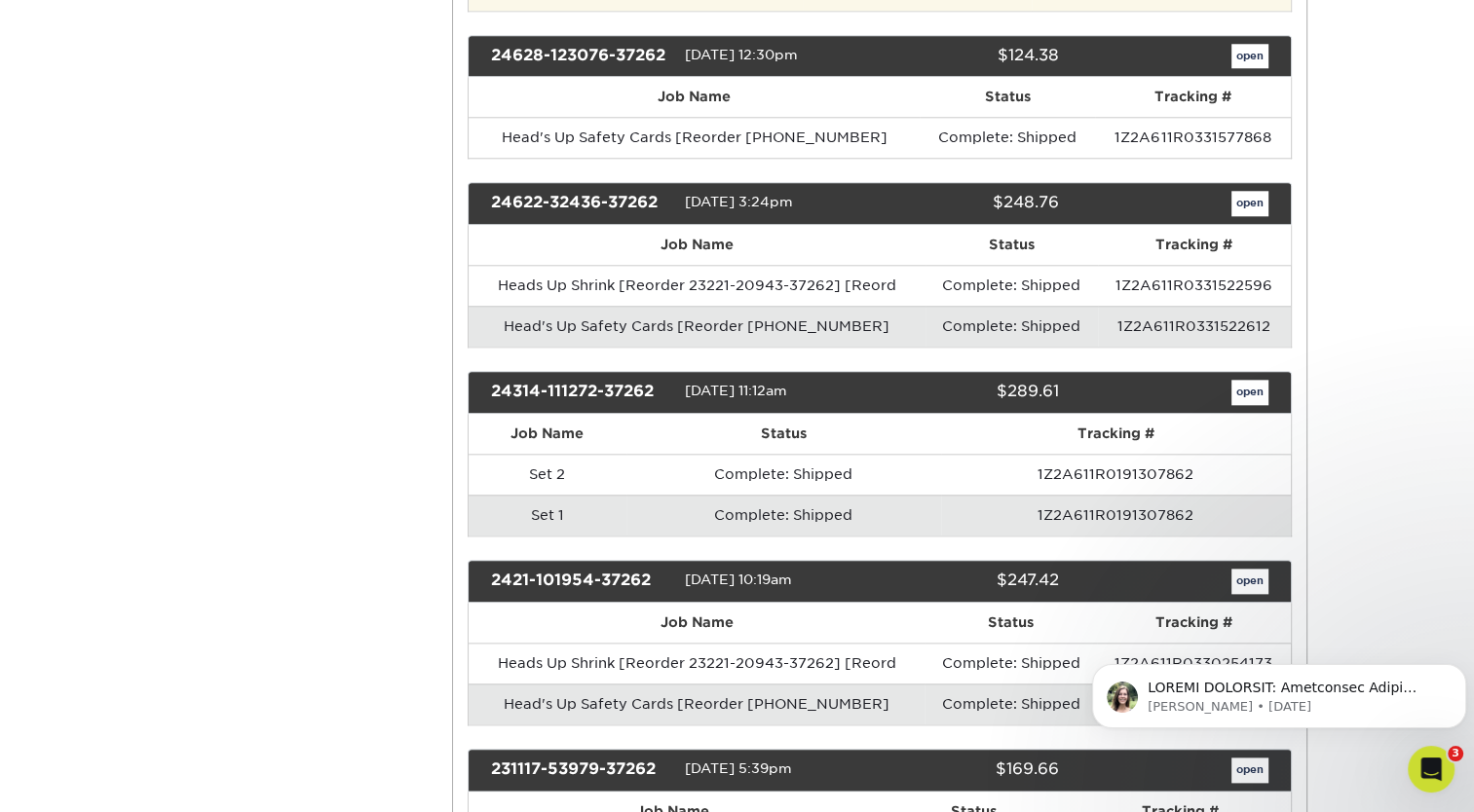
scroll to position [1986, 0]
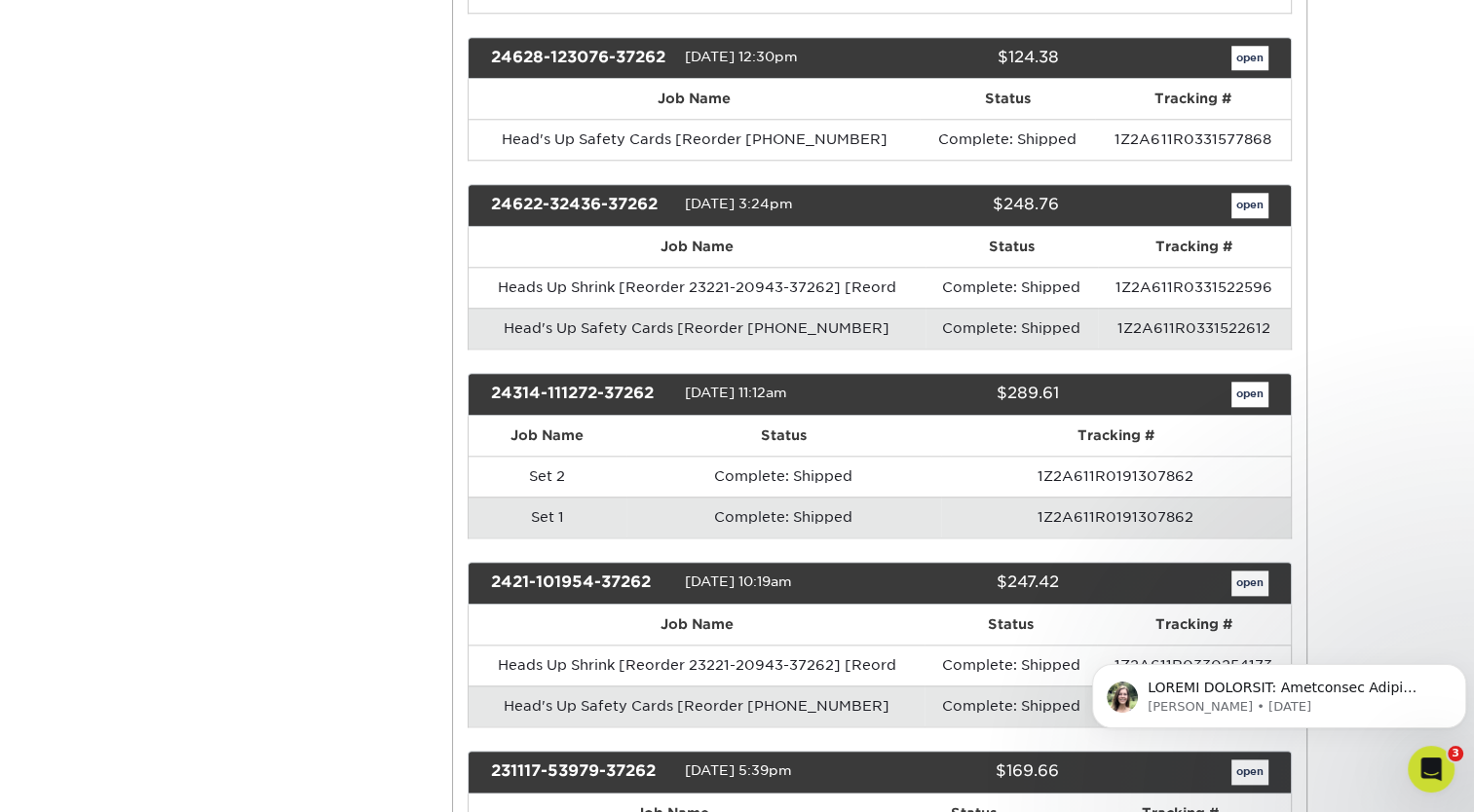
drag, startPoint x: 768, startPoint y: 39, endPoint x: 678, endPoint y: 39, distance: 90.0
click at [678, 39] on div "24628-123076-37262 [DATE] 12:30pm $124.38 open" at bounding box center [880, 59] width 824 height 43
drag, startPoint x: 767, startPoint y: 185, endPoint x: 687, endPoint y: 185, distance: 80.0
click at [687, 197] on span "[DATE] 3:24pm" at bounding box center [738, 205] width 108 height 16
drag, startPoint x: 767, startPoint y: 375, endPoint x: 681, endPoint y: 376, distance: 86.0
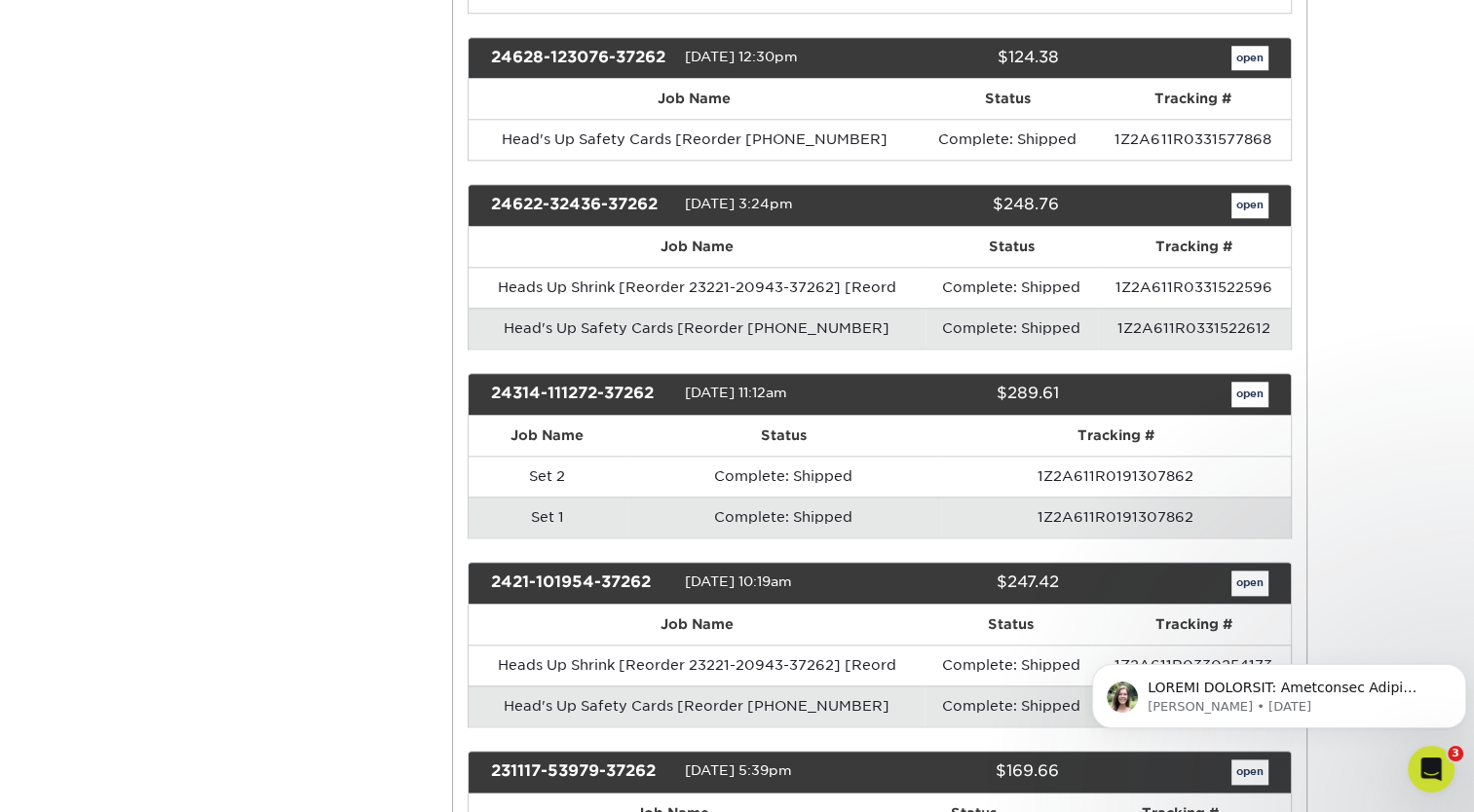
click at [681, 376] on div "24314-111272-37262 [DATE] 11:12am $289.61 open" at bounding box center [880, 394] width 824 height 43
drag, startPoint x: 767, startPoint y: 560, endPoint x: 679, endPoint y: 571, distance: 88.7
click at [679, 571] on div "2421-101954-37262 [DATE] 10:19am $247.42 open" at bounding box center [880, 584] width 824 height 43
drag, startPoint x: 756, startPoint y: 746, endPoint x: 683, endPoint y: 755, distance: 73.6
click at [683, 755] on div "231117-53979-37262 [DATE] 5:39pm $169.66 open" at bounding box center [880, 773] width 824 height 43
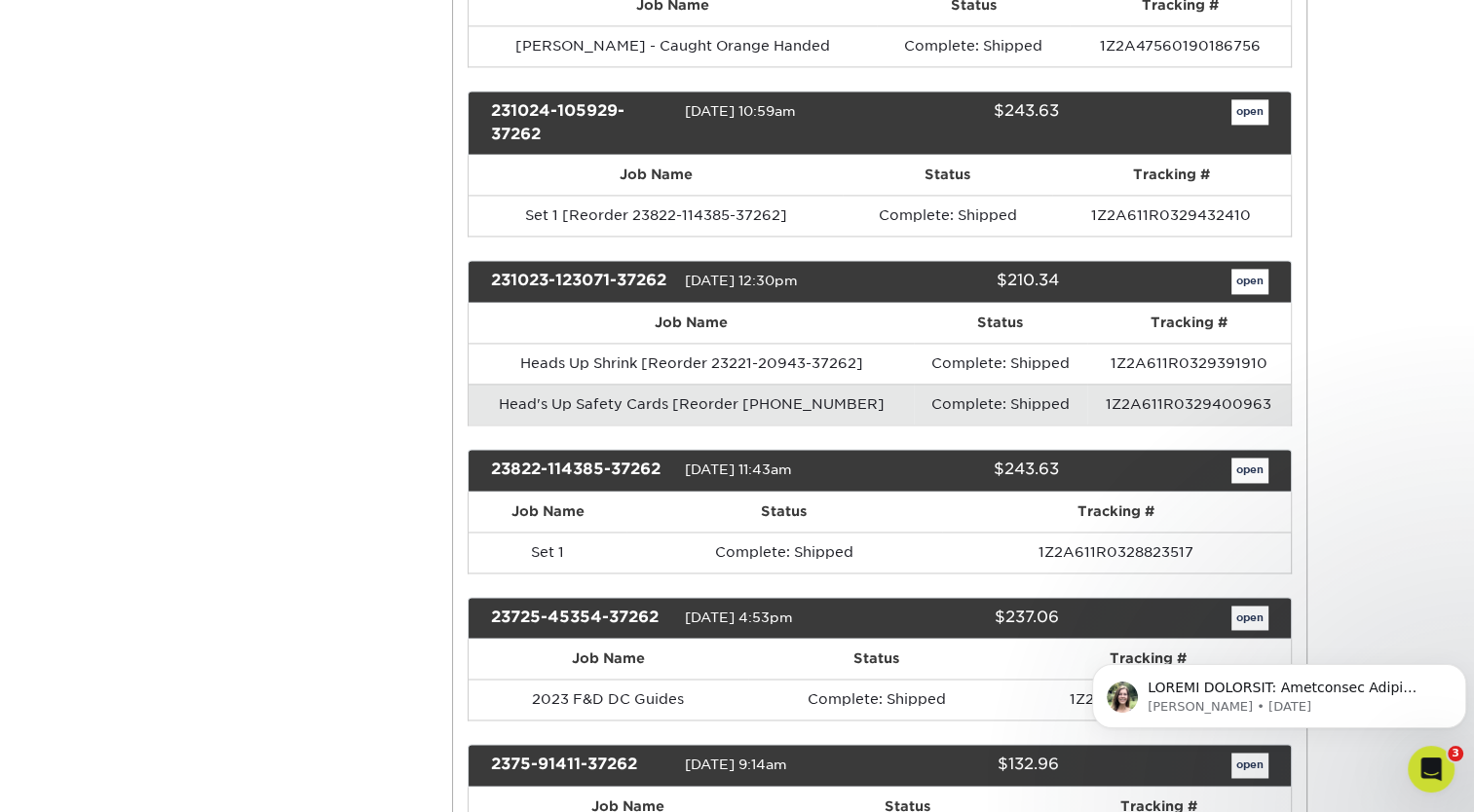
scroll to position [2795, 0]
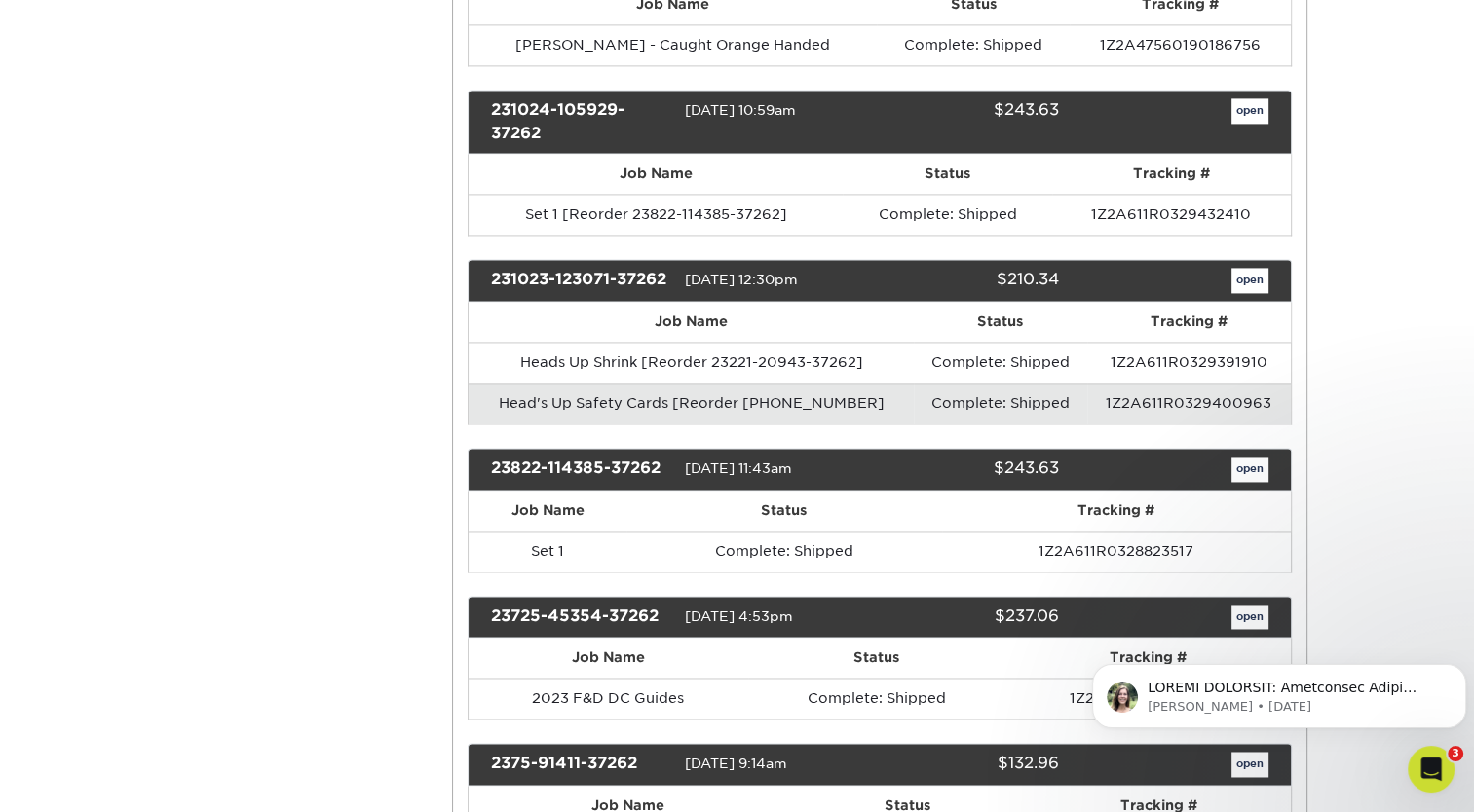
drag, startPoint x: 762, startPoint y: 90, endPoint x: 686, endPoint y: 85, distance: 76.2
click at [686, 101] on span "[DATE] 10:59am" at bounding box center [739, 109] width 111 height 16
drag, startPoint x: 767, startPoint y: 255, endPoint x: 684, endPoint y: 257, distance: 83.0
click at [685, 271] on span "[DATE] 12:30pm" at bounding box center [740, 279] width 113 height 16
drag, startPoint x: 772, startPoint y: 466, endPoint x: 681, endPoint y: 466, distance: 91.0
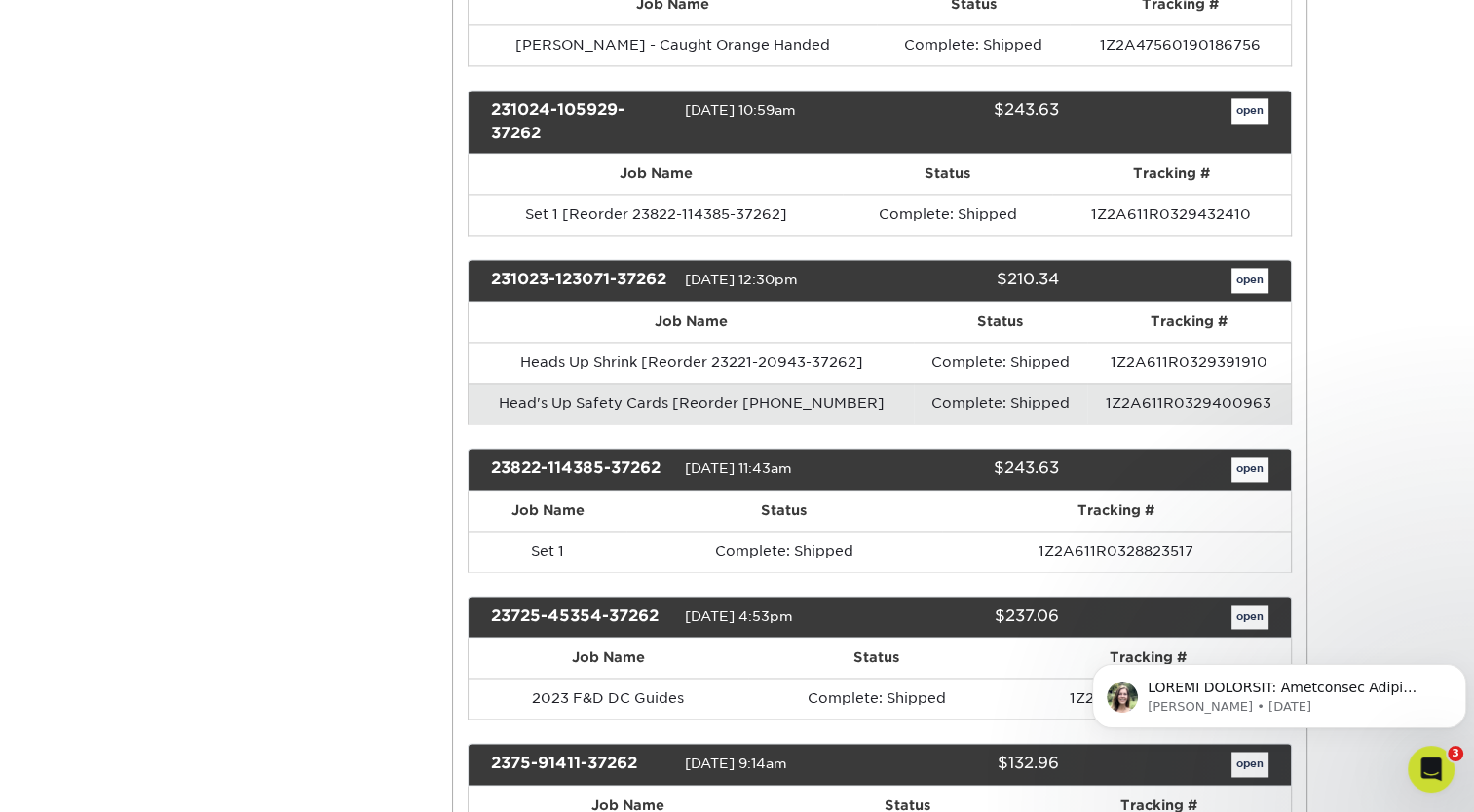
click at [681, 466] on div "23822-114385-37262 [DATE] 11:43am $243.63 open" at bounding box center [880, 470] width 824 height 43
drag, startPoint x: 765, startPoint y: 609, endPoint x: 679, endPoint y: 617, distance: 86.4
click at [679, 617] on div "23725-45354-37262 [DATE] 4:53pm $237.06 open" at bounding box center [880, 618] width 824 height 43
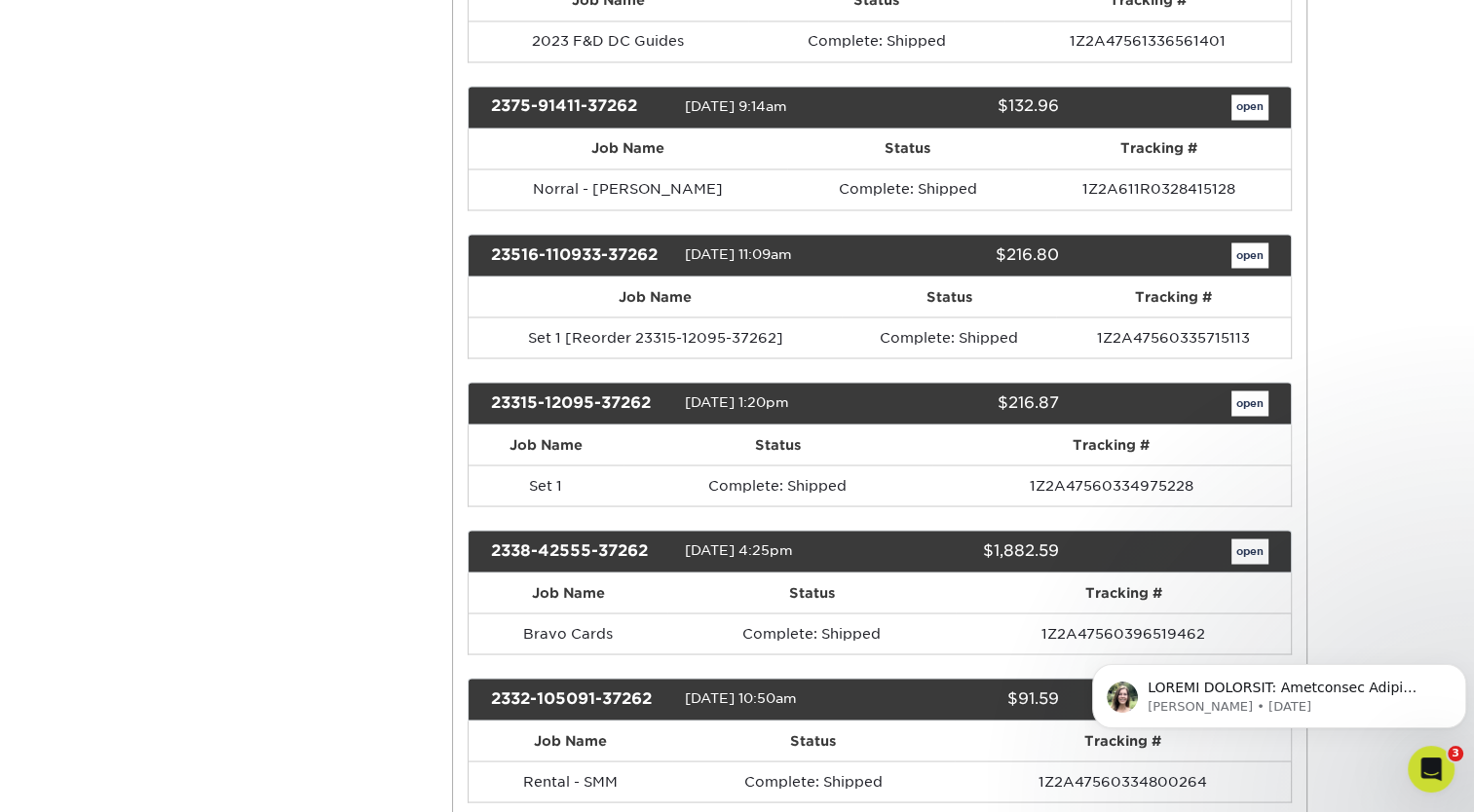
scroll to position [3455, 0]
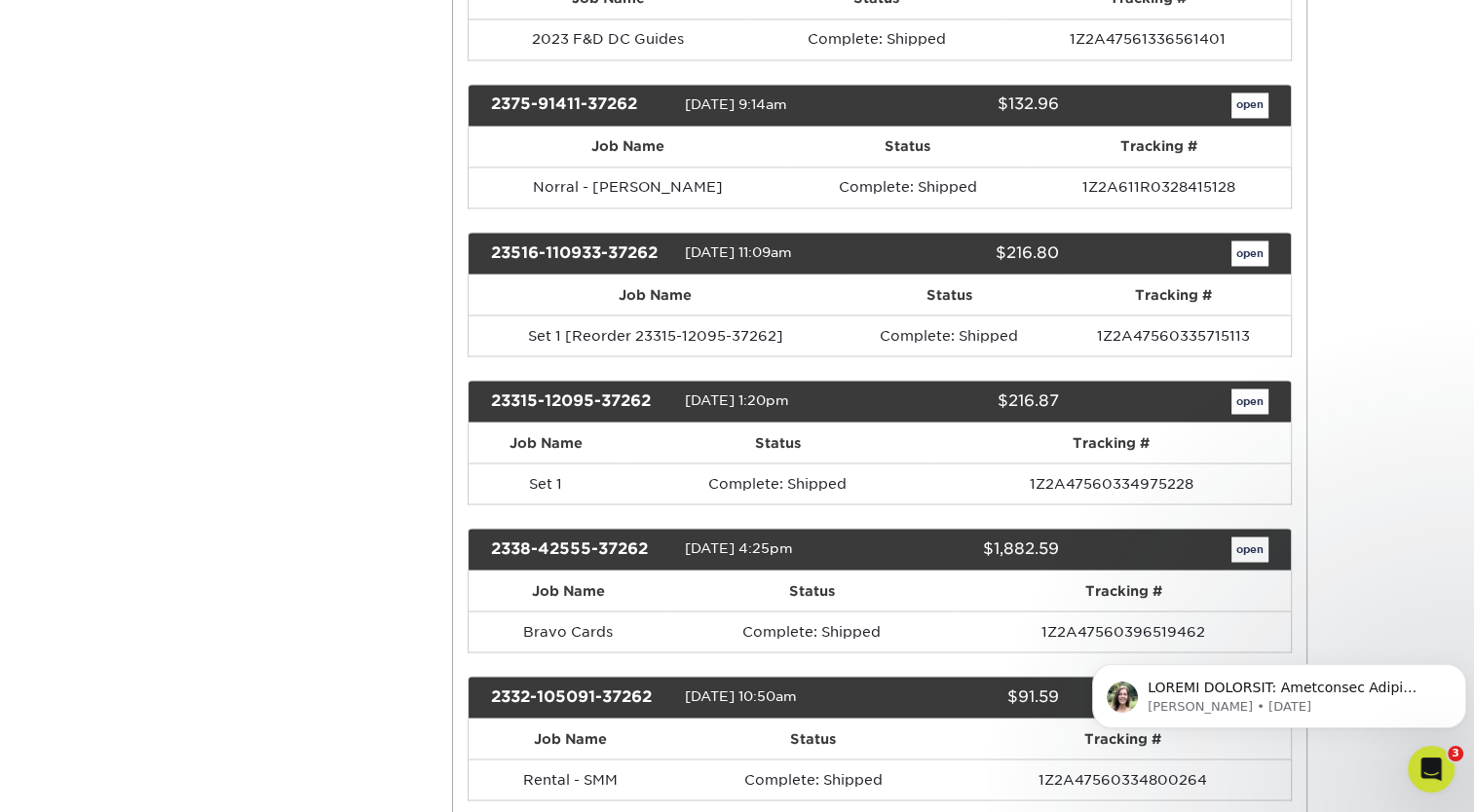
drag, startPoint x: 766, startPoint y: 99, endPoint x: 686, endPoint y: 99, distance: 80.0
click at [686, 99] on span "[DATE] 9:14am" at bounding box center [736, 104] width 102 height 16
drag, startPoint x: 764, startPoint y: 247, endPoint x: 682, endPoint y: 247, distance: 82.0
click at [682, 247] on div "23516-110933-37262 [DATE] 11:09am $216.80 open" at bounding box center [880, 253] width 824 height 43
drag, startPoint x: 765, startPoint y: 387, endPoint x: 678, endPoint y: 396, distance: 87.5
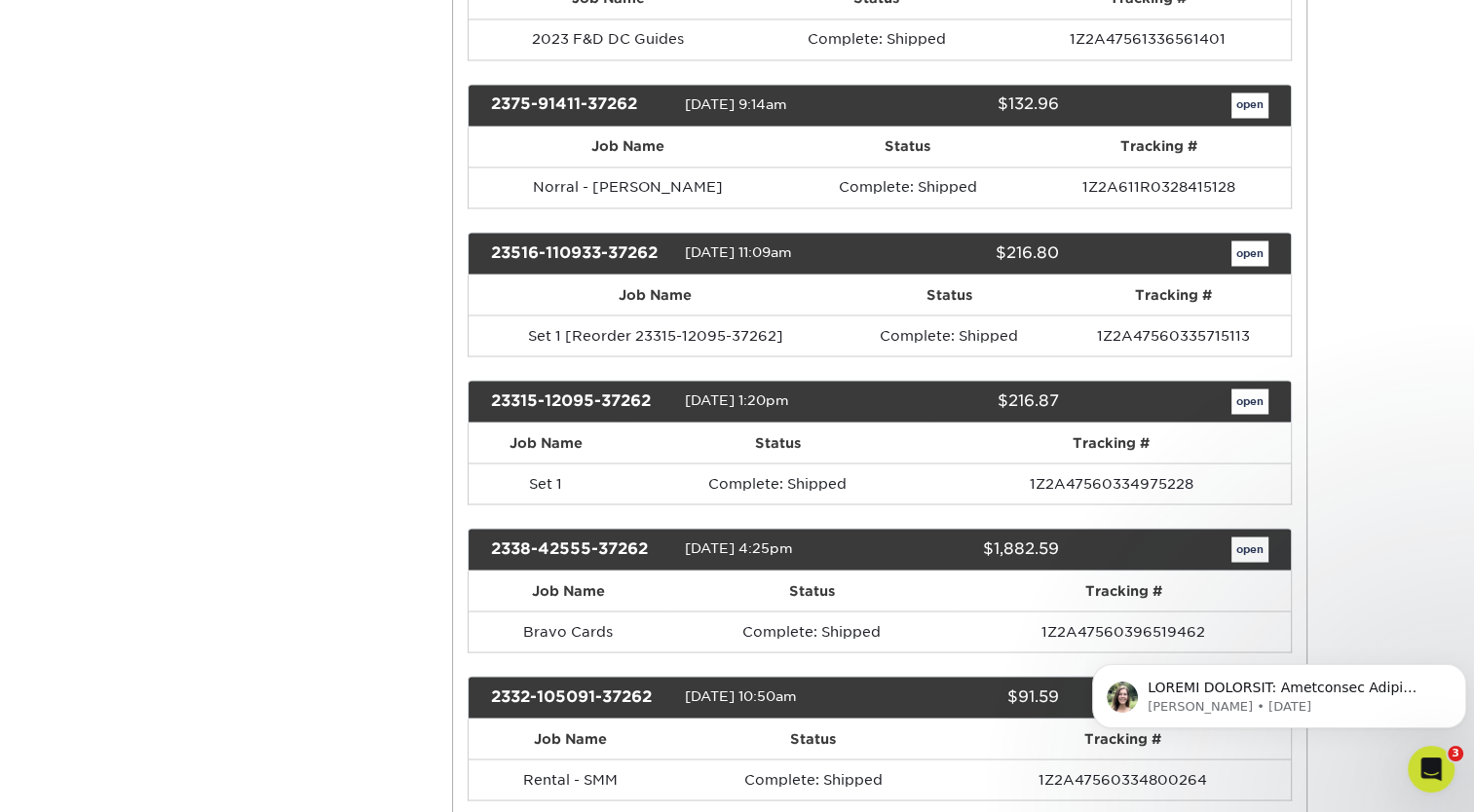
click at [678, 396] on div "23315-12095-37262 [DATE] 1:20pm $216.87 open" at bounding box center [880, 401] width 824 height 43
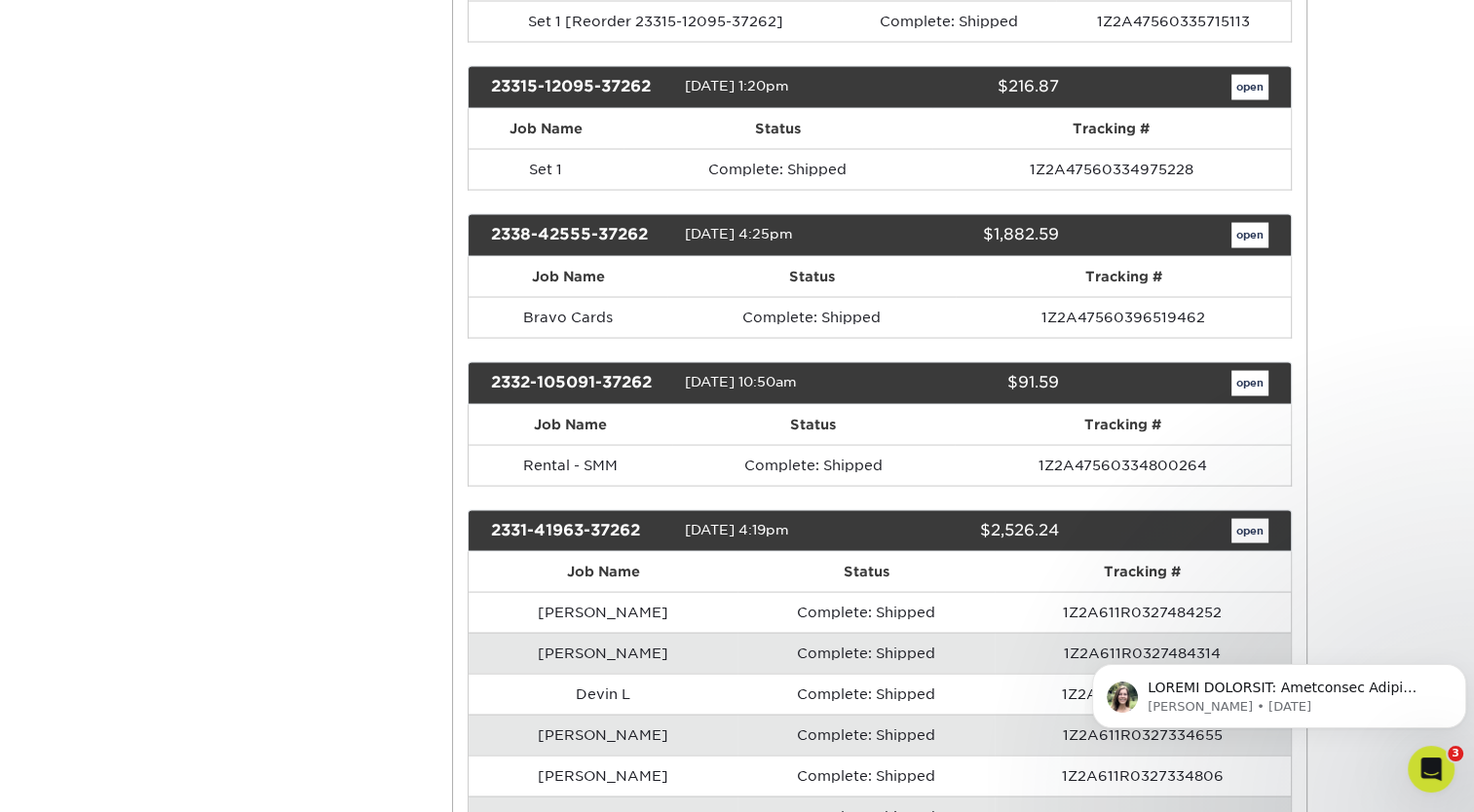
scroll to position [3795, 0]
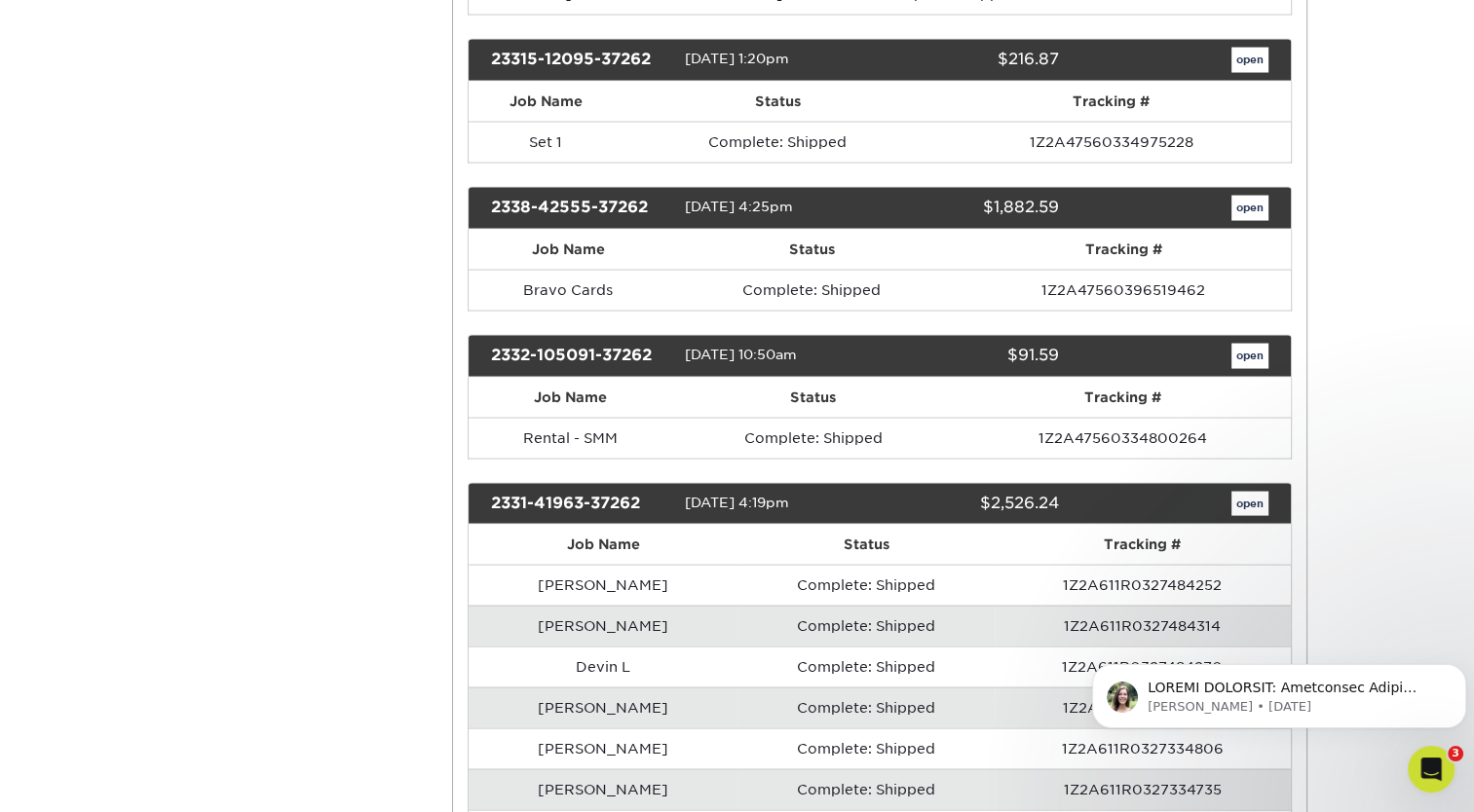
drag, startPoint x: 767, startPoint y: 189, endPoint x: 711, endPoint y: 197, distance: 56.6
click at [711, 199] on span "[DATE] 4:25pm" at bounding box center [738, 207] width 108 height 16
drag, startPoint x: 711, startPoint y: 197, endPoint x: 771, endPoint y: 197, distance: 60.0
click at [771, 199] on span "[DATE] 4:25pm" at bounding box center [738, 207] width 108 height 16
drag, startPoint x: 771, startPoint y: 197, endPoint x: 678, endPoint y: 200, distance: 93.0
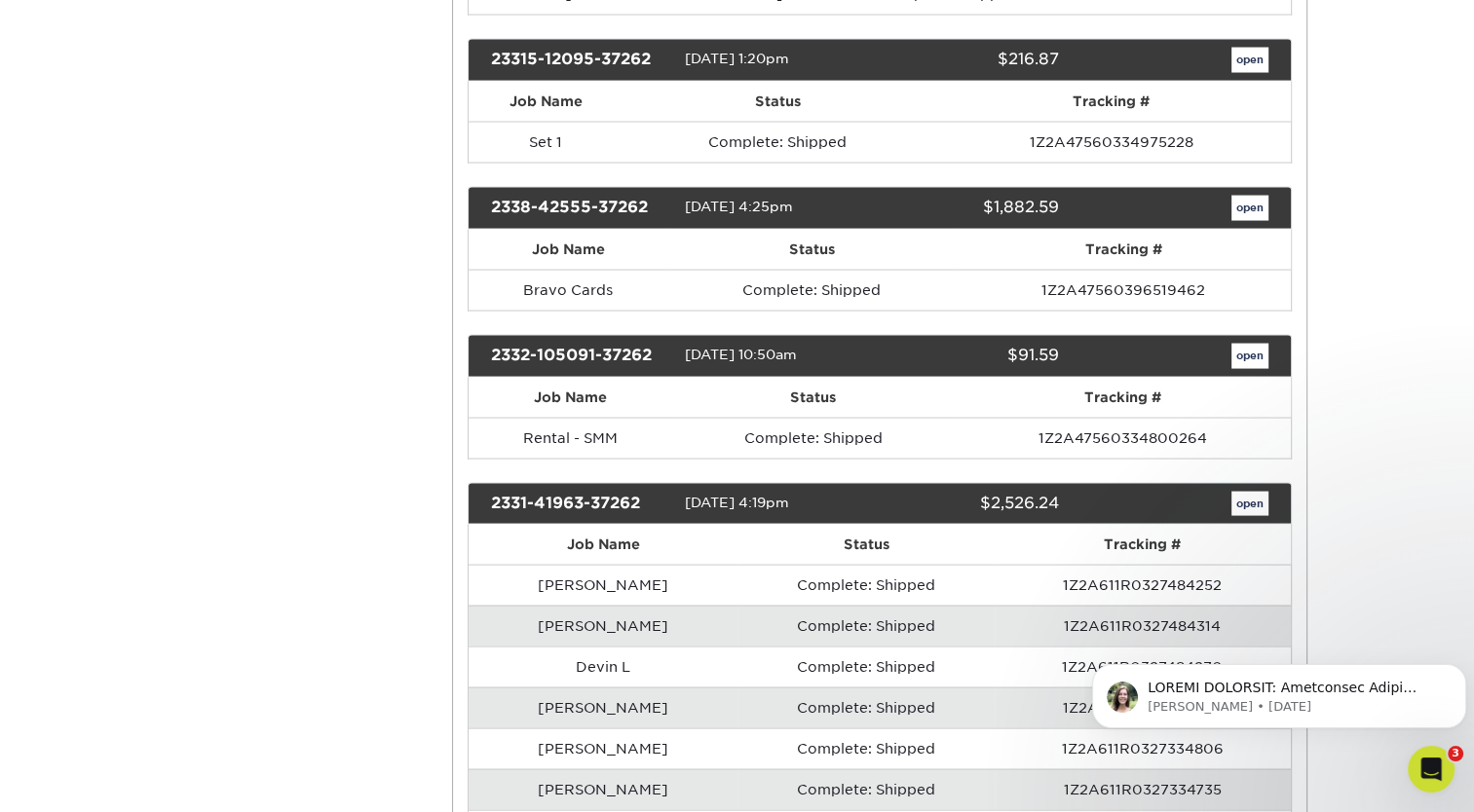
click at [678, 200] on div "2338-42555-37262 [DATE] 4:25pm $1,882.59 open" at bounding box center [880, 209] width 824 height 43
drag, startPoint x: 771, startPoint y: 343, endPoint x: 686, endPoint y: 345, distance: 85.0
click at [686, 347] on span "[DATE] 10:50am" at bounding box center [740, 355] width 112 height 16
drag, startPoint x: 767, startPoint y: 489, endPoint x: 686, endPoint y: 491, distance: 81.0
click at [686, 495] on span "[DATE] 4:19pm" at bounding box center [737, 503] width 104 height 16
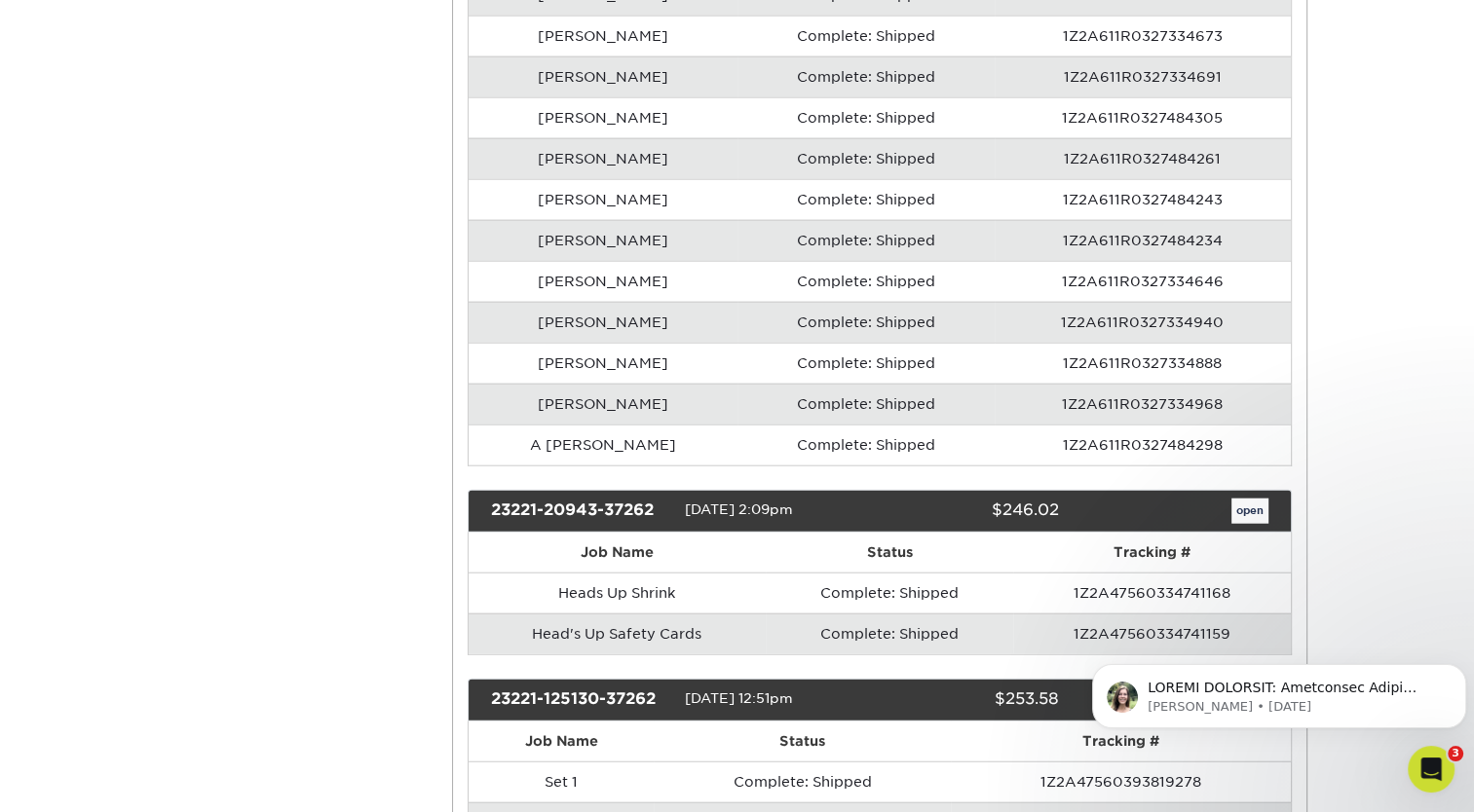
scroll to position [4681, 0]
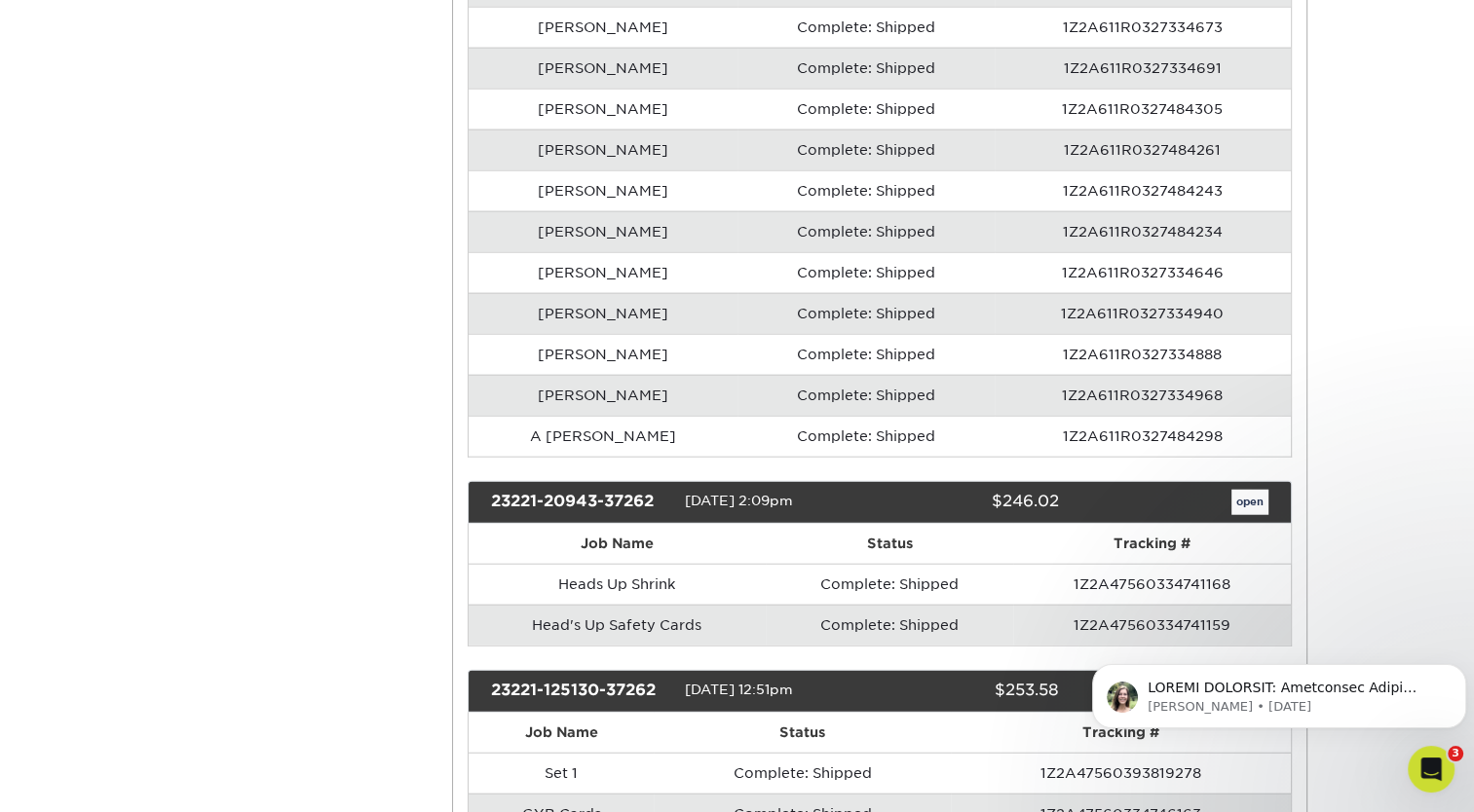
drag, startPoint x: 766, startPoint y: 486, endPoint x: 686, endPoint y: 489, distance: 80.1
click at [686, 494] on span "[DATE] 2:09pm" at bounding box center [738, 502] width 108 height 16
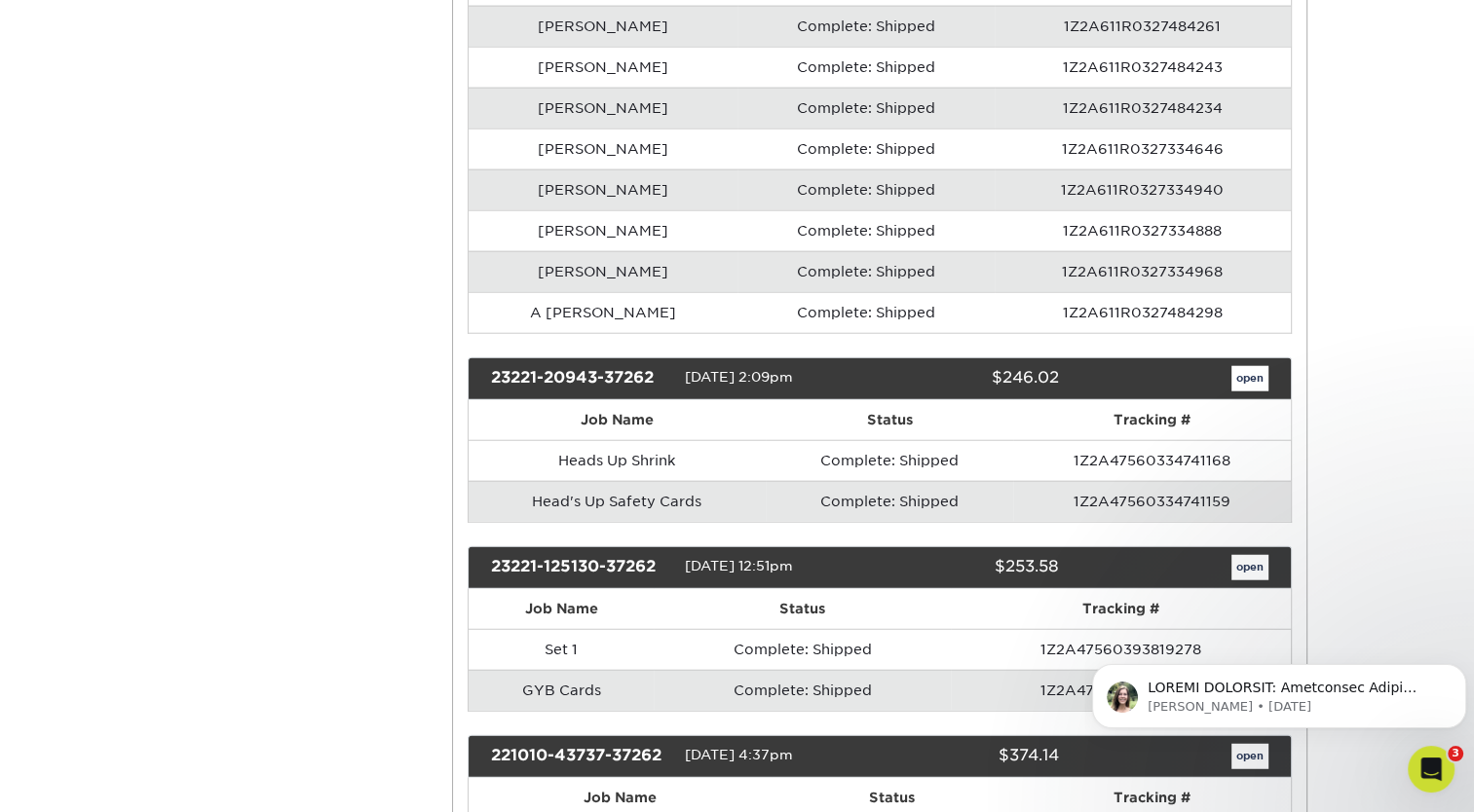
scroll to position [4812, 0]
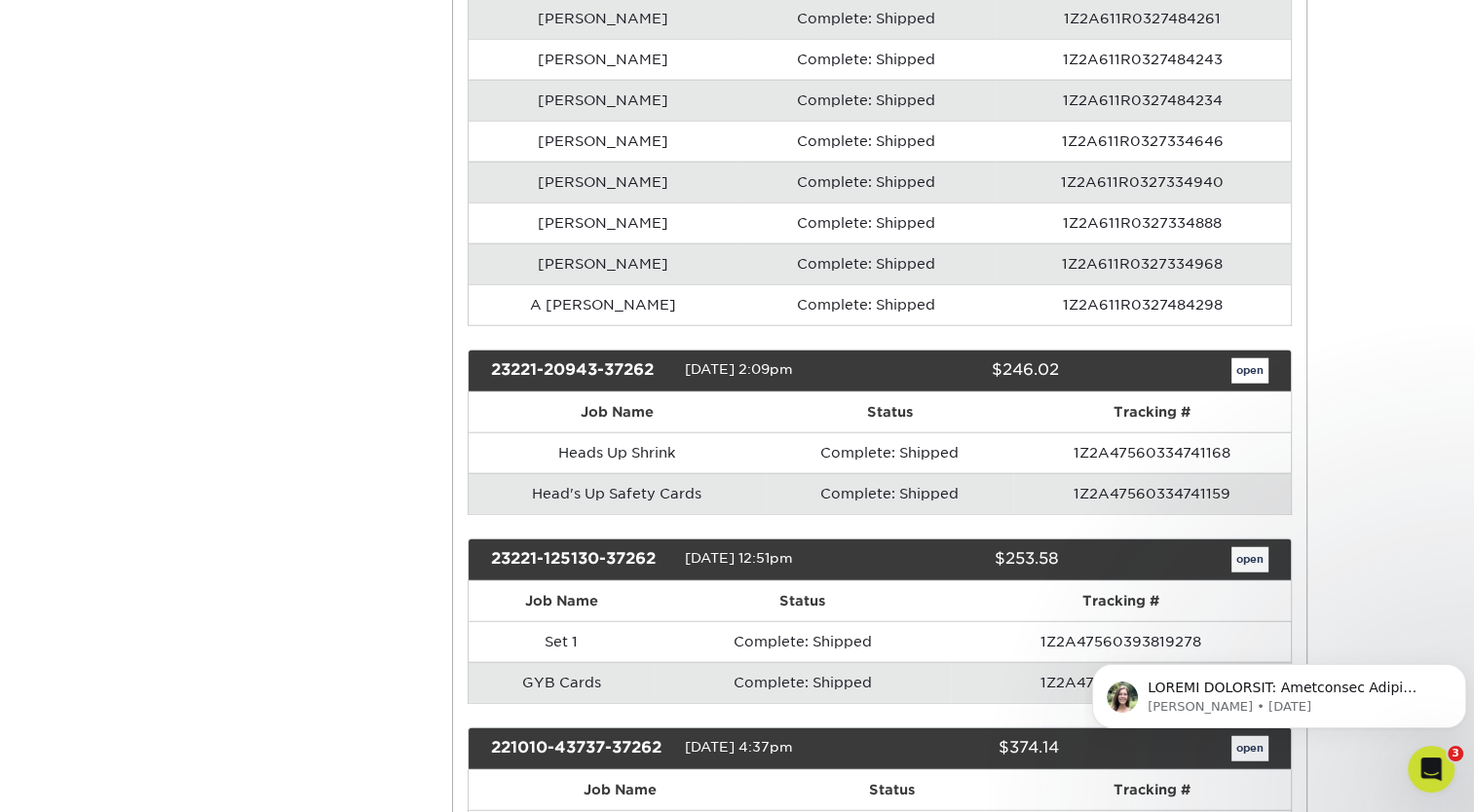
drag, startPoint x: 763, startPoint y: 543, endPoint x: 682, endPoint y: 544, distance: 81.0
click at [682, 544] on div "23221-125130-37262 [DATE] 12:51pm $253.58 open" at bounding box center [880, 560] width 824 height 43
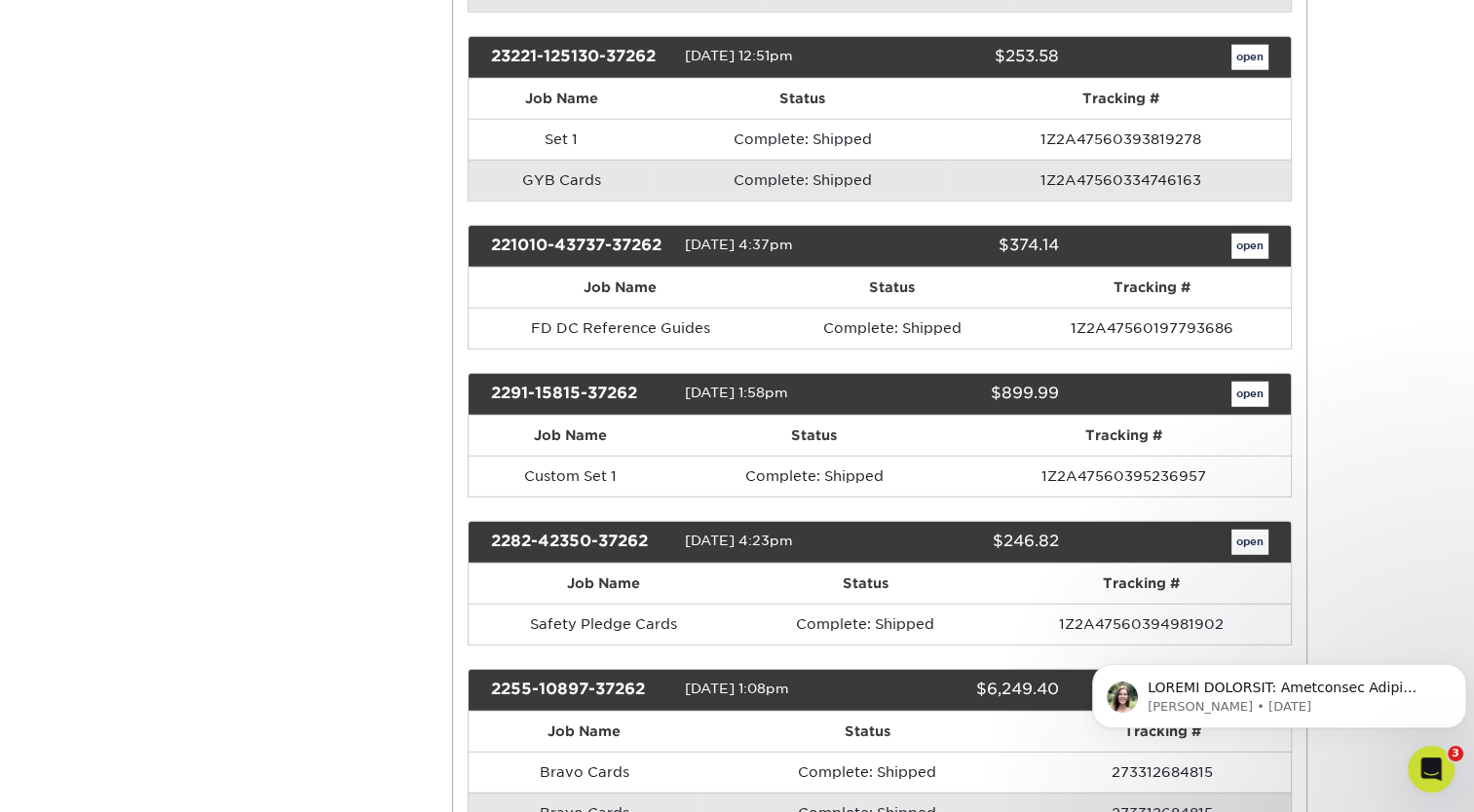
scroll to position [5315, 0]
drag, startPoint x: 760, startPoint y: 226, endPoint x: 684, endPoint y: 231, distance: 76.2
click at [685, 236] on span "[DATE] 4:37pm" at bounding box center [738, 244] width 108 height 16
drag, startPoint x: 767, startPoint y: 371, endPoint x: 683, endPoint y: 380, distance: 84.5
click at [683, 380] on div "2291-15815-37262 [DATE] 1:58pm $899.99 open" at bounding box center [880, 394] width 824 height 43
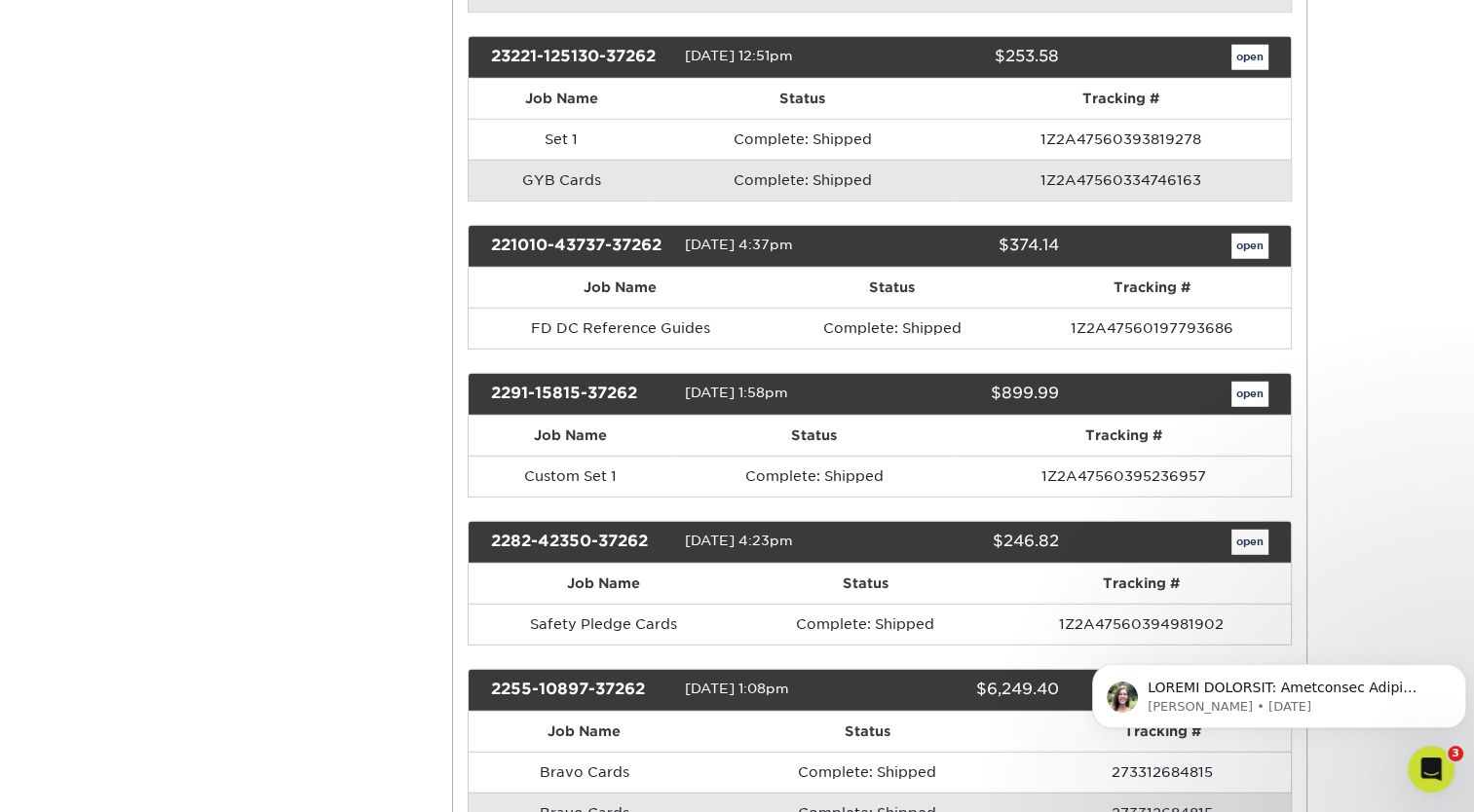
drag, startPoint x: 768, startPoint y: 523, endPoint x: 686, endPoint y: 519, distance: 82.1
click at [686, 533] on span "[DATE] 4:23pm" at bounding box center [738, 540] width 108 height 16
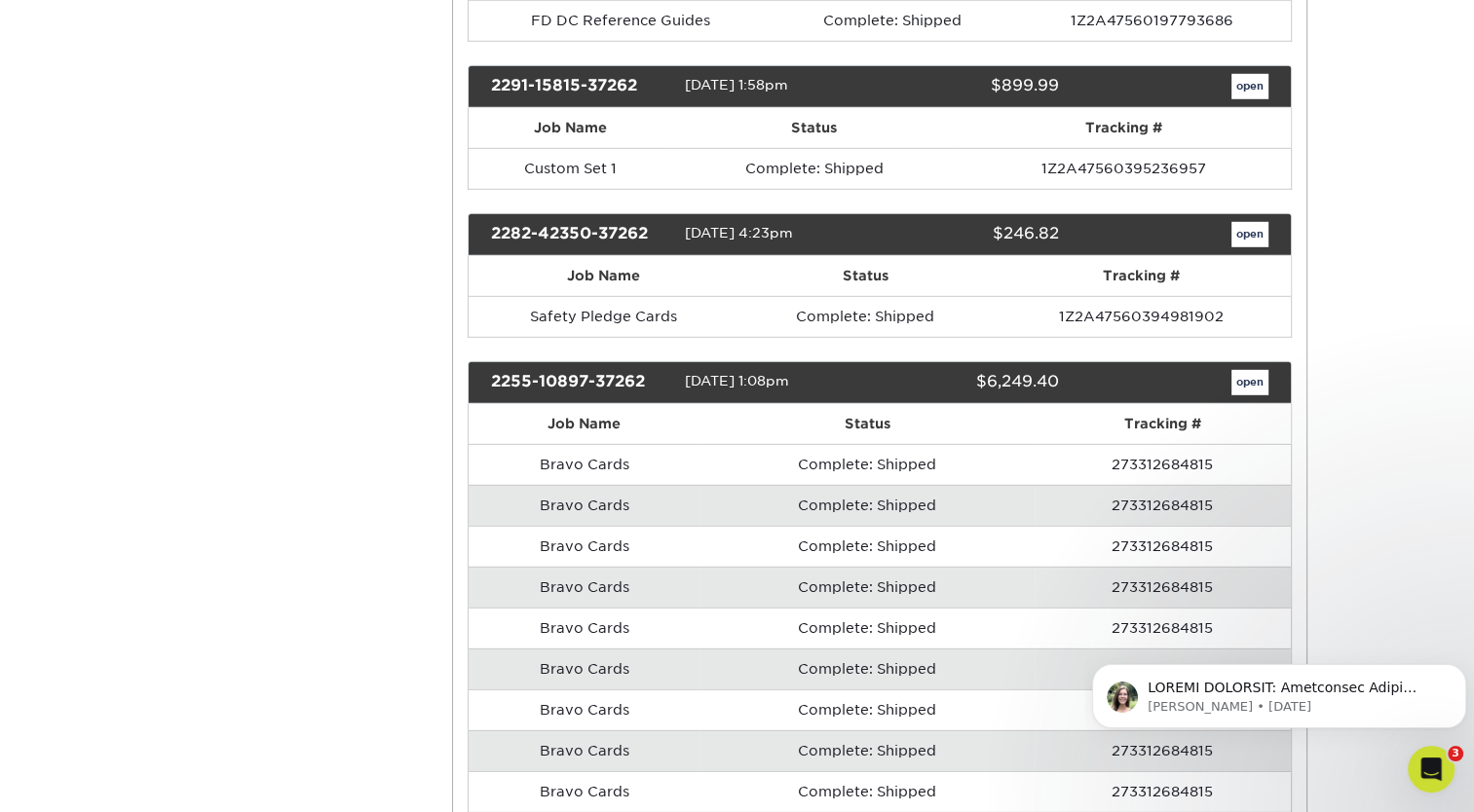
scroll to position [5633, 0]
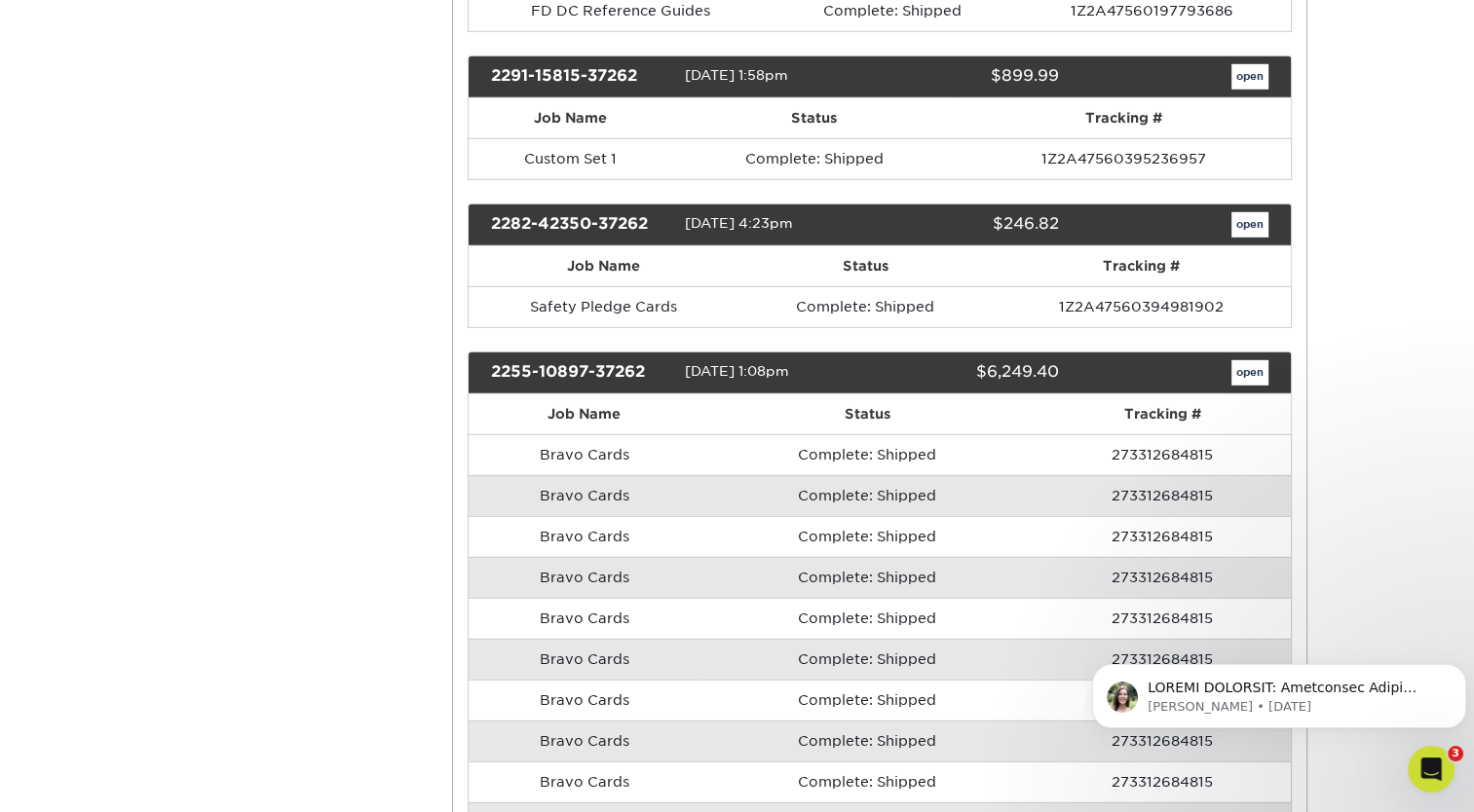
drag, startPoint x: 771, startPoint y: 354, endPoint x: 686, endPoint y: 361, distance: 85.3
click at [686, 361] on div "[DATE] 1:08pm" at bounding box center [774, 374] width 179 height 25
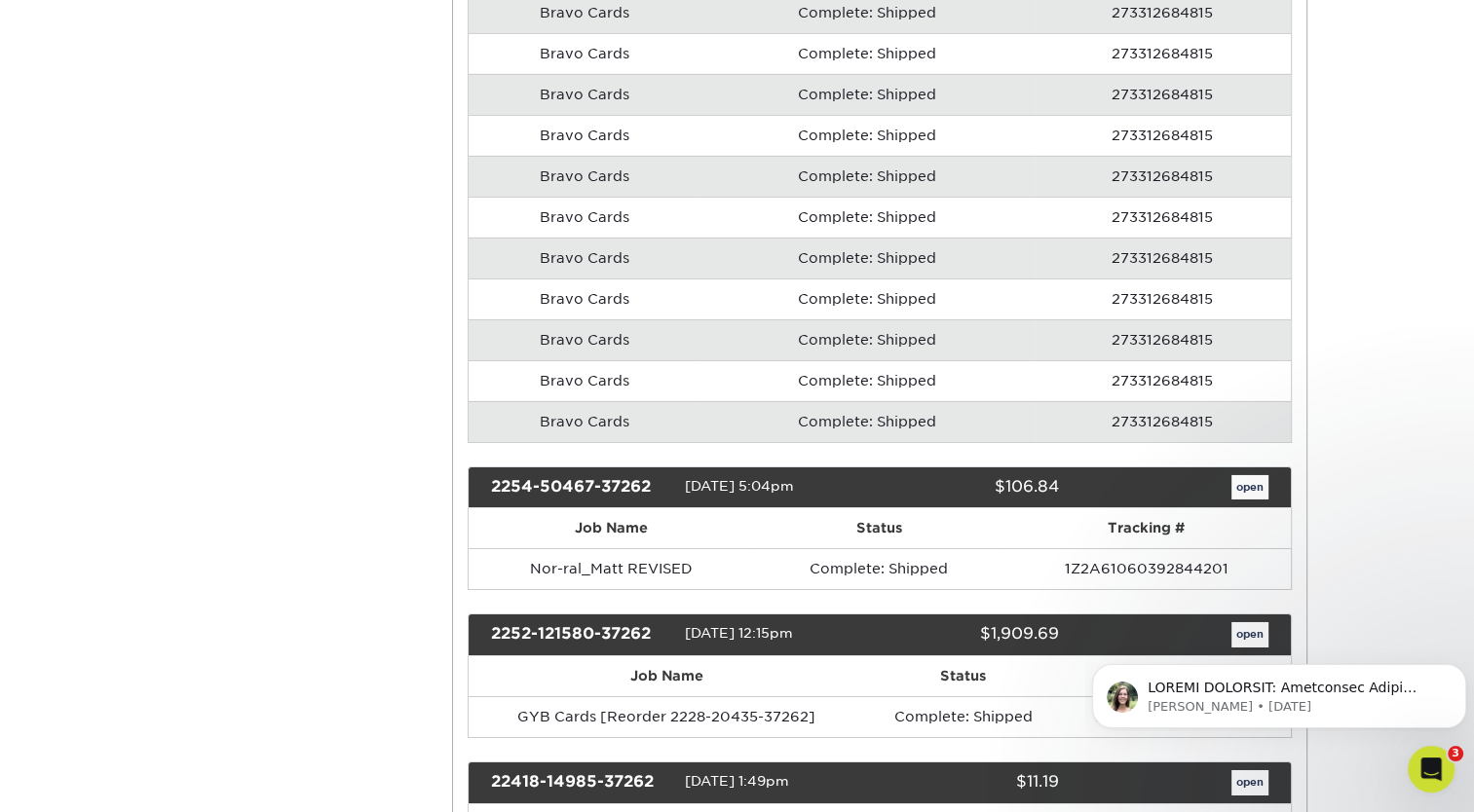
scroll to position [6445, 0]
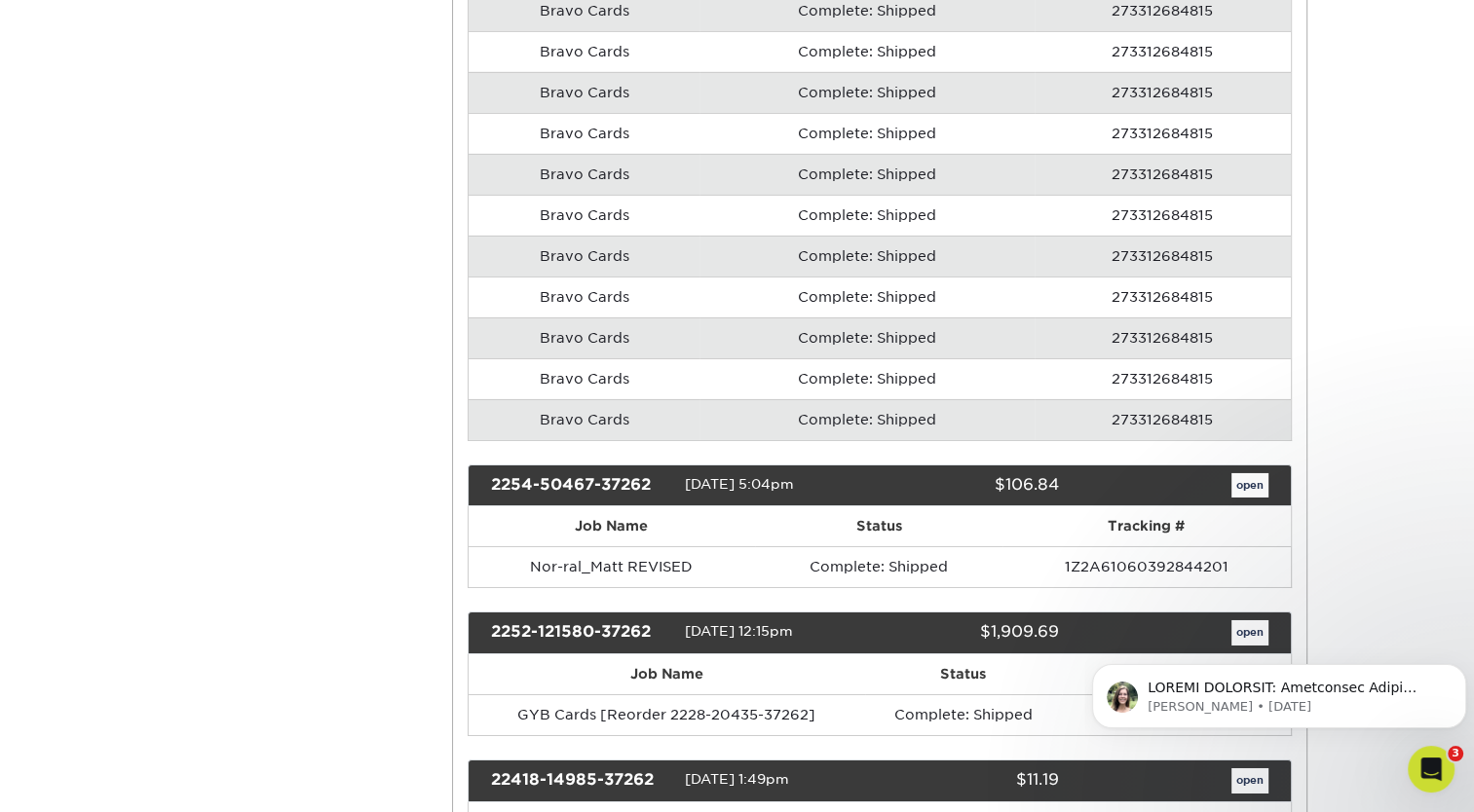
drag, startPoint x: 771, startPoint y: 458, endPoint x: 683, endPoint y: 456, distance: 88.0
click at [683, 465] on div "2254-50467-37262 [DATE] 5:04pm $106.84 open" at bounding box center [880, 486] width 824 height 43
drag, startPoint x: 770, startPoint y: 605, endPoint x: 671, endPoint y: 606, distance: 99.0
click at [671, 612] on div "2252-121580-37262 [DATE] 12:15pm $1,909.69 open" at bounding box center [880, 634] width 824 height 43
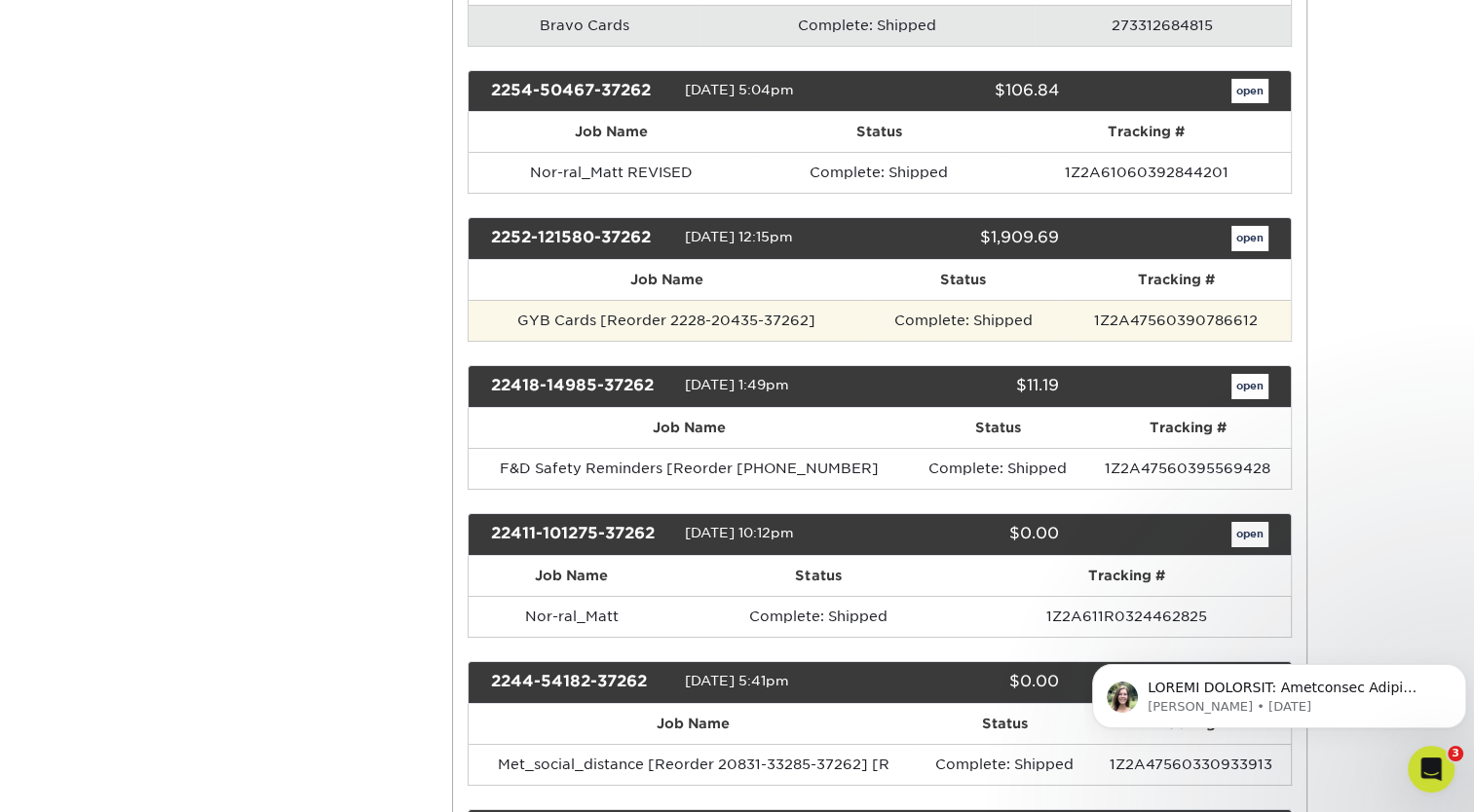
scroll to position [6860, 0]
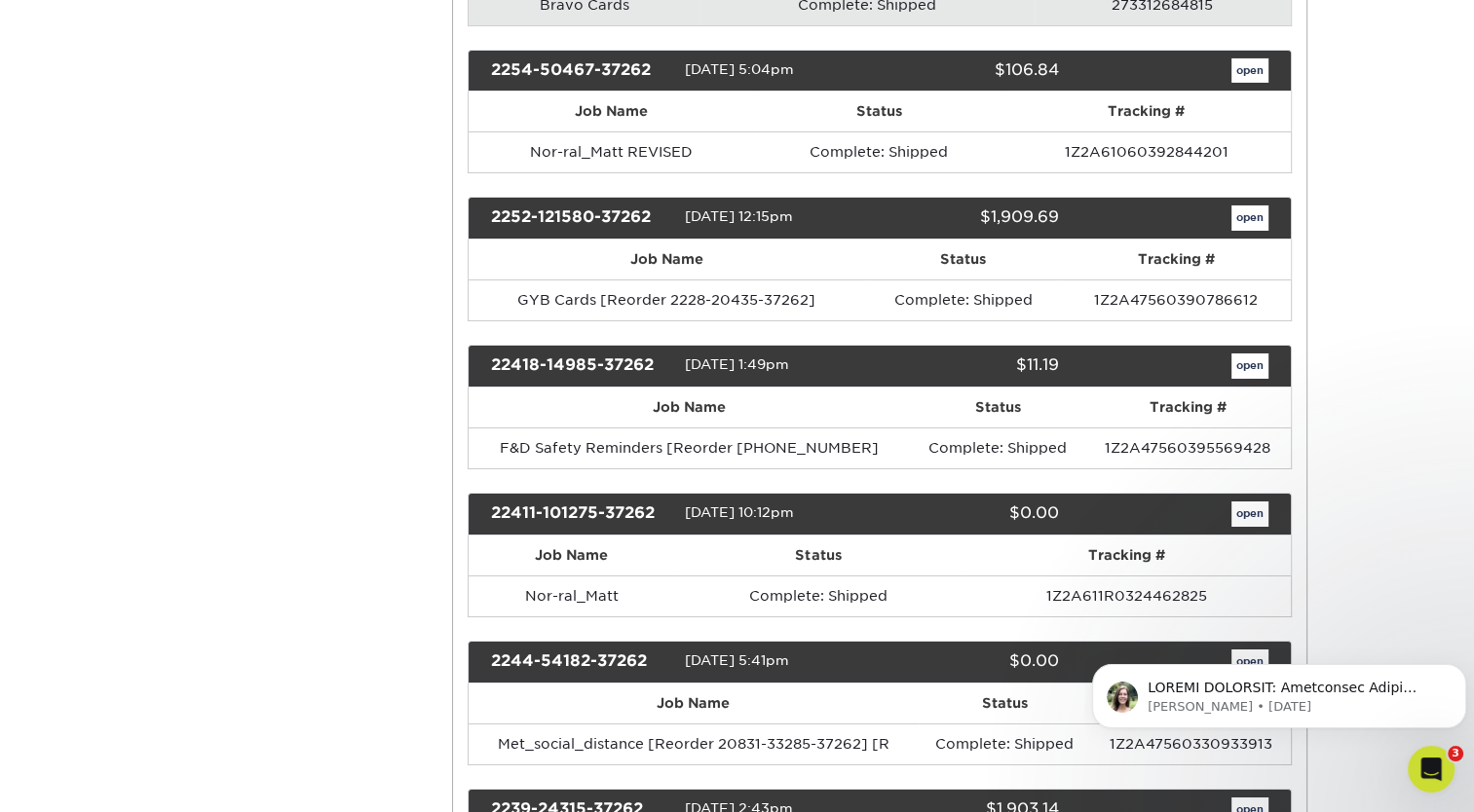
drag, startPoint x: 764, startPoint y: 337, endPoint x: 682, endPoint y: 336, distance: 82.0
click at [682, 345] on div "22418-14985-37262 [DATE] 1:49pm $11.19 open" at bounding box center [880, 367] width 824 height 43
drag, startPoint x: 760, startPoint y: 480, endPoint x: 685, endPoint y: 481, distance: 75.0
click at [685, 505] on span "[DATE] 10:12pm" at bounding box center [738, 513] width 109 height 16
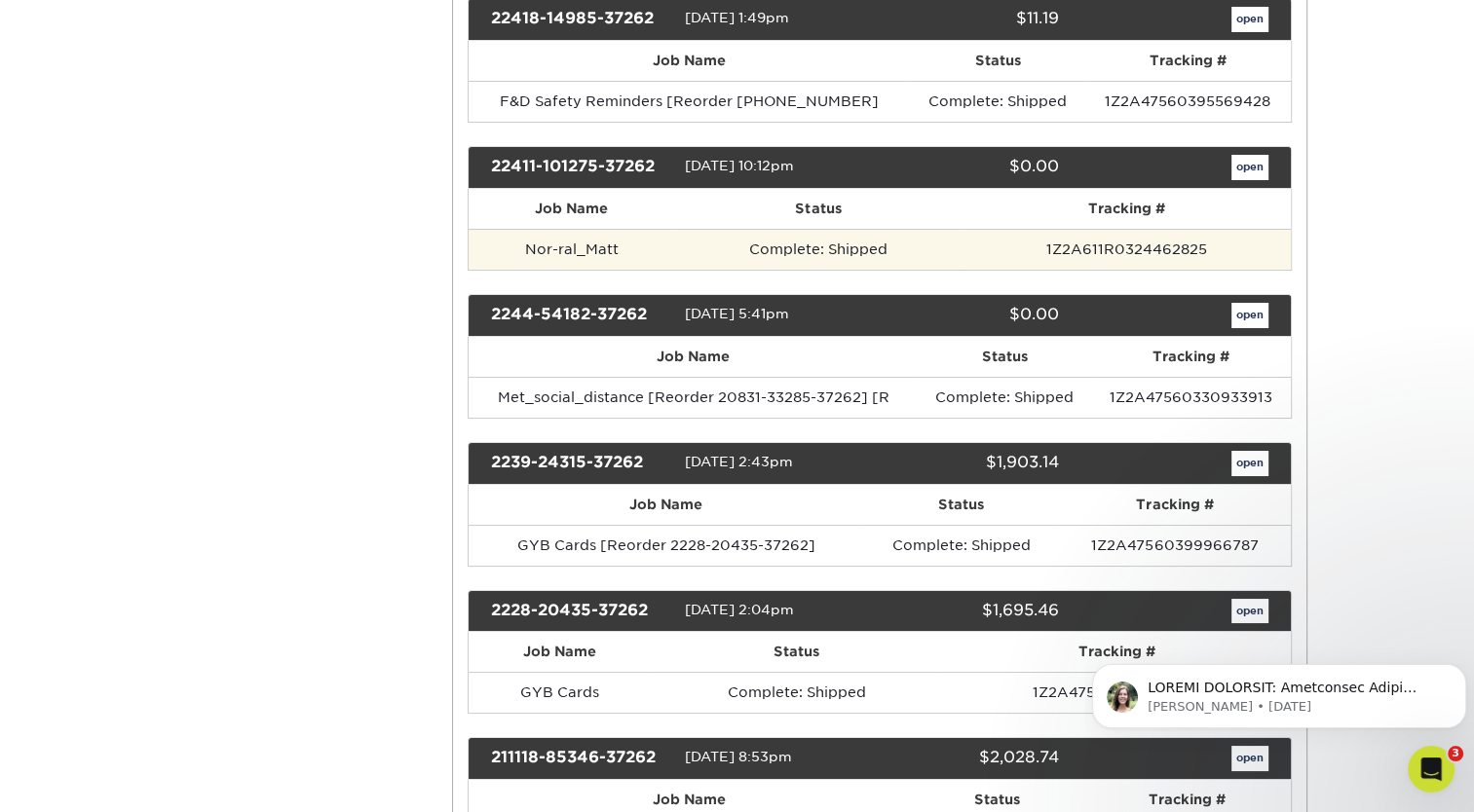
scroll to position [7213, 0]
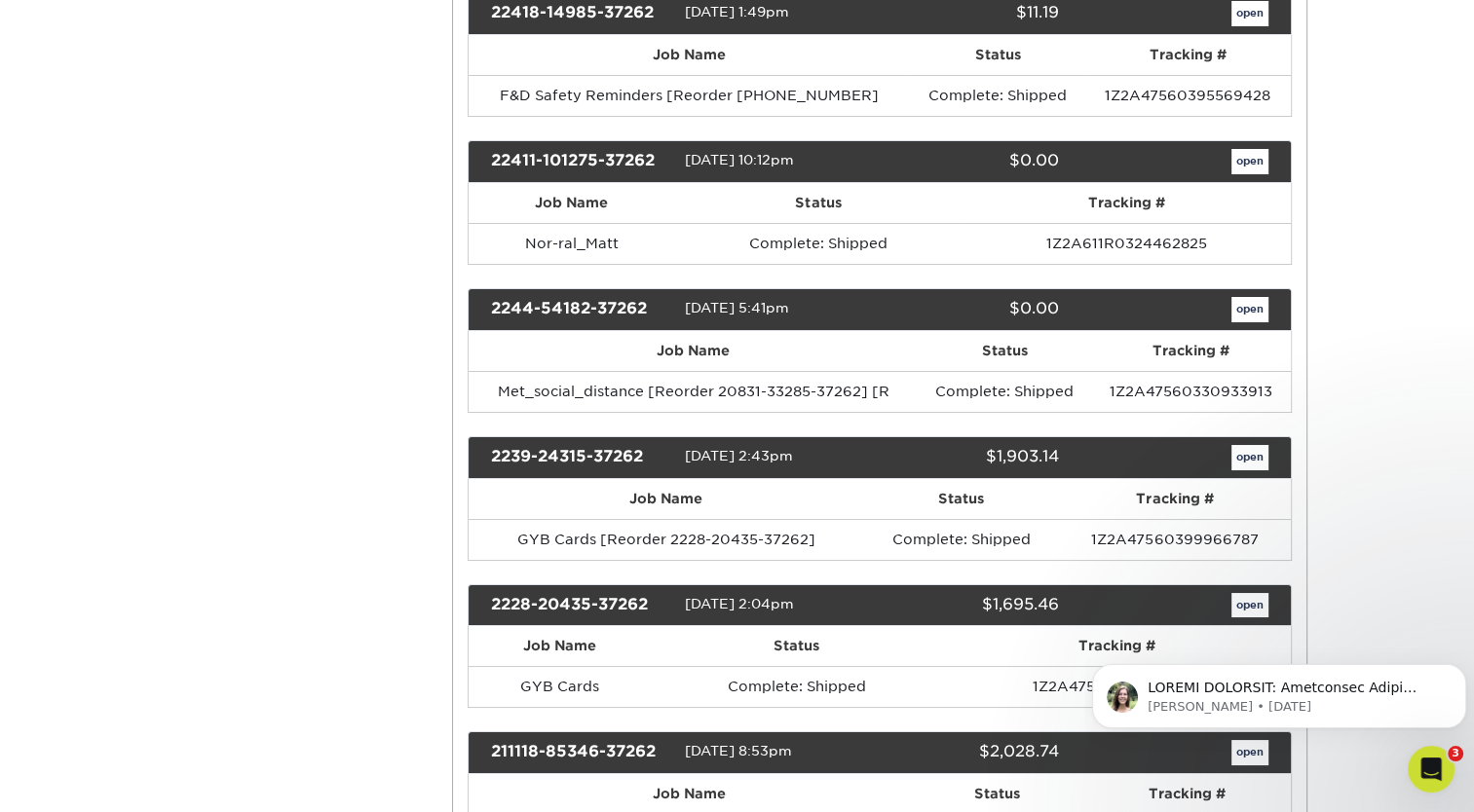
drag, startPoint x: 771, startPoint y: 278, endPoint x: 677, endPoint y: 279, distance: 94.0
click at [677, 288] on div "2244-54182-37262 [DATE] 5:41pm $0.00 open" at bounding box center [880, 310] width 824 height 43
drag, startPoint x: 772, startPoint y: 424, endPoint x: 682, endPoint y: 425, distance: 90.0
click at [682, 436] on div "2239-24315-37262 [DATE] 2:43pm $1,903.14 open" at bounding box center [880, 458] width 824 height 43
drag, startPoint x: 770, startPoint y: 572, endPoint x: 682, endPoint y: 571, distance: 88.0
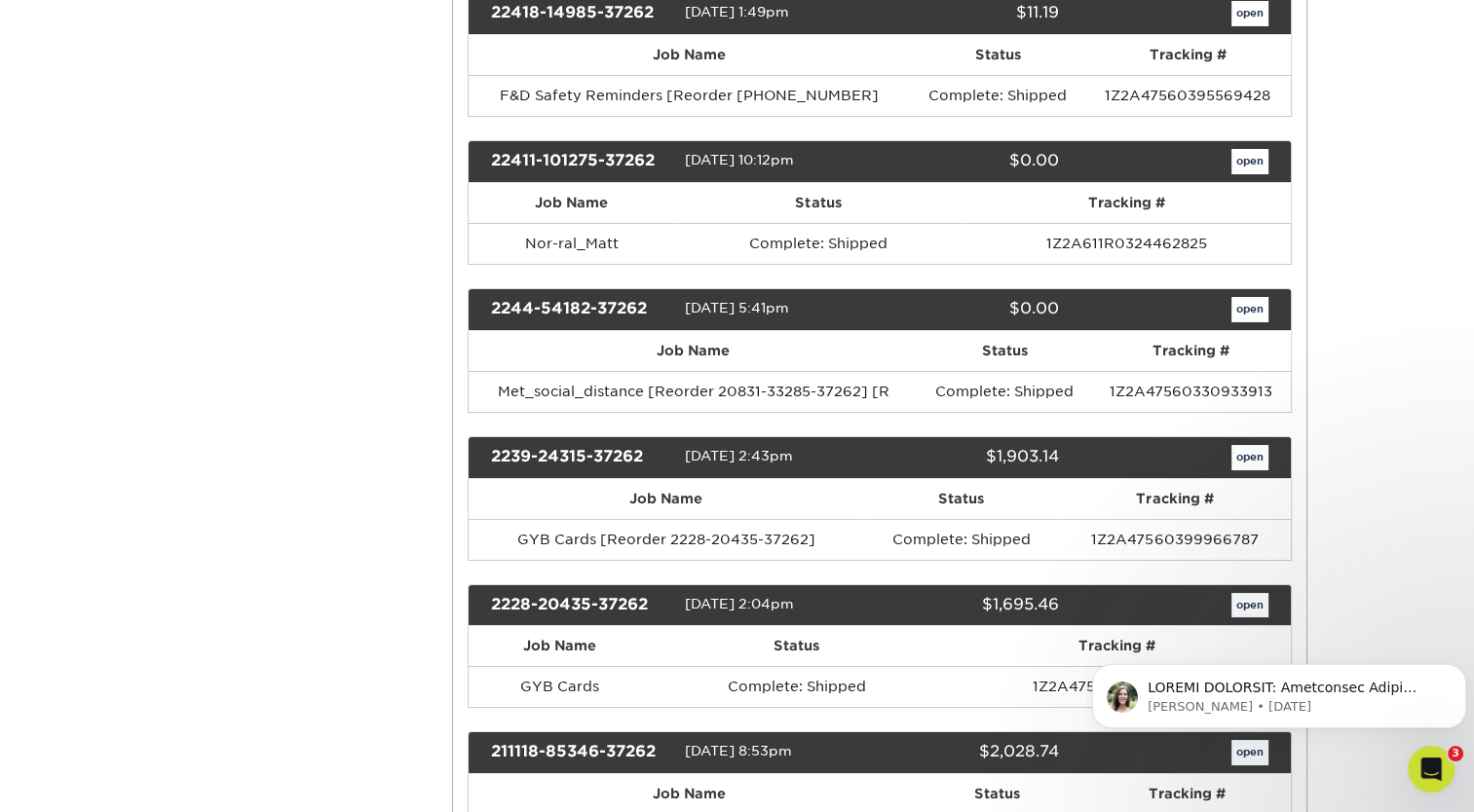
click at [682, 584] on div "2228-20435-37262 [DATE] 2:04pm $1,695.46 open" at bounding box center [880, 606] width 824 height 43
